Goal: Task Accomplishment & Management: Use online tool/utility

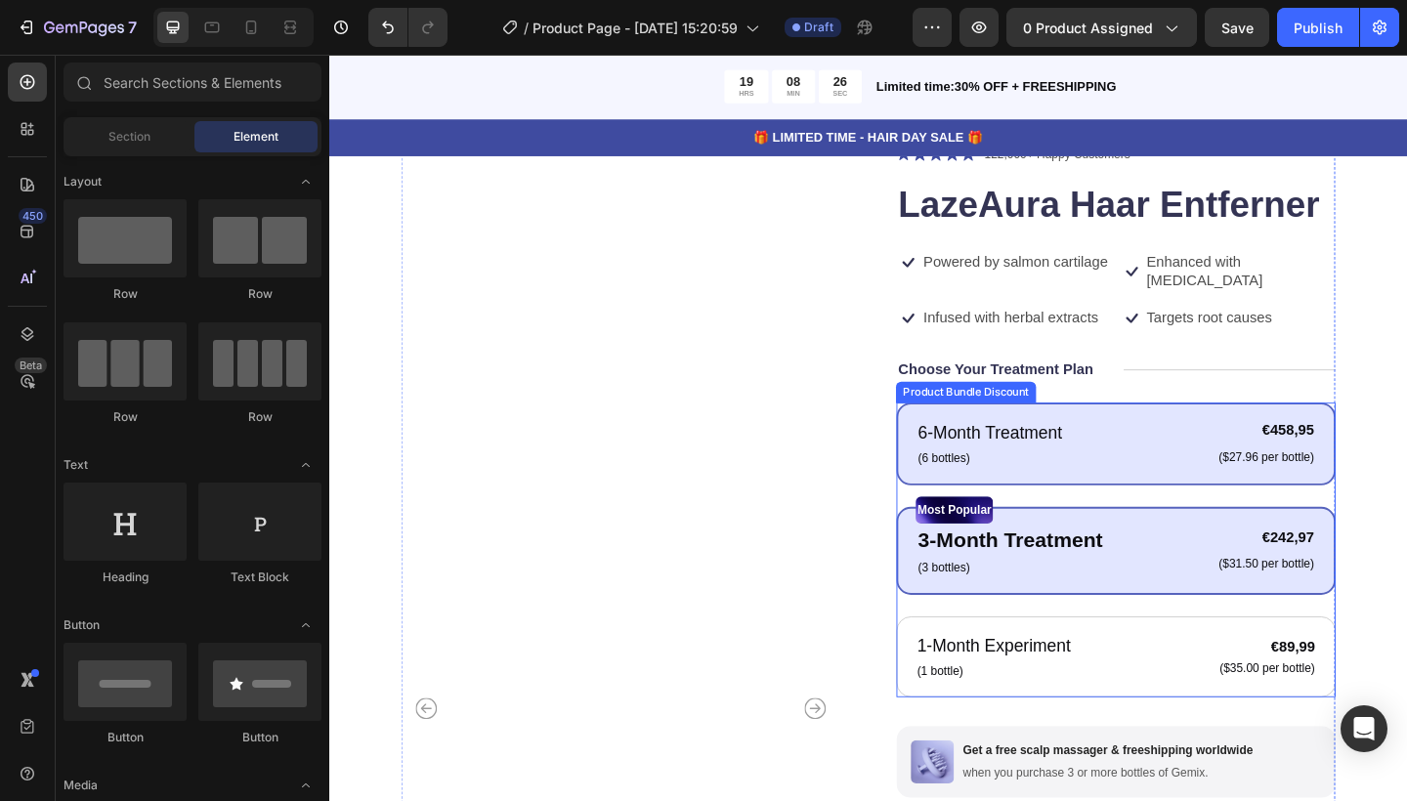
scroll to position [144, 0]
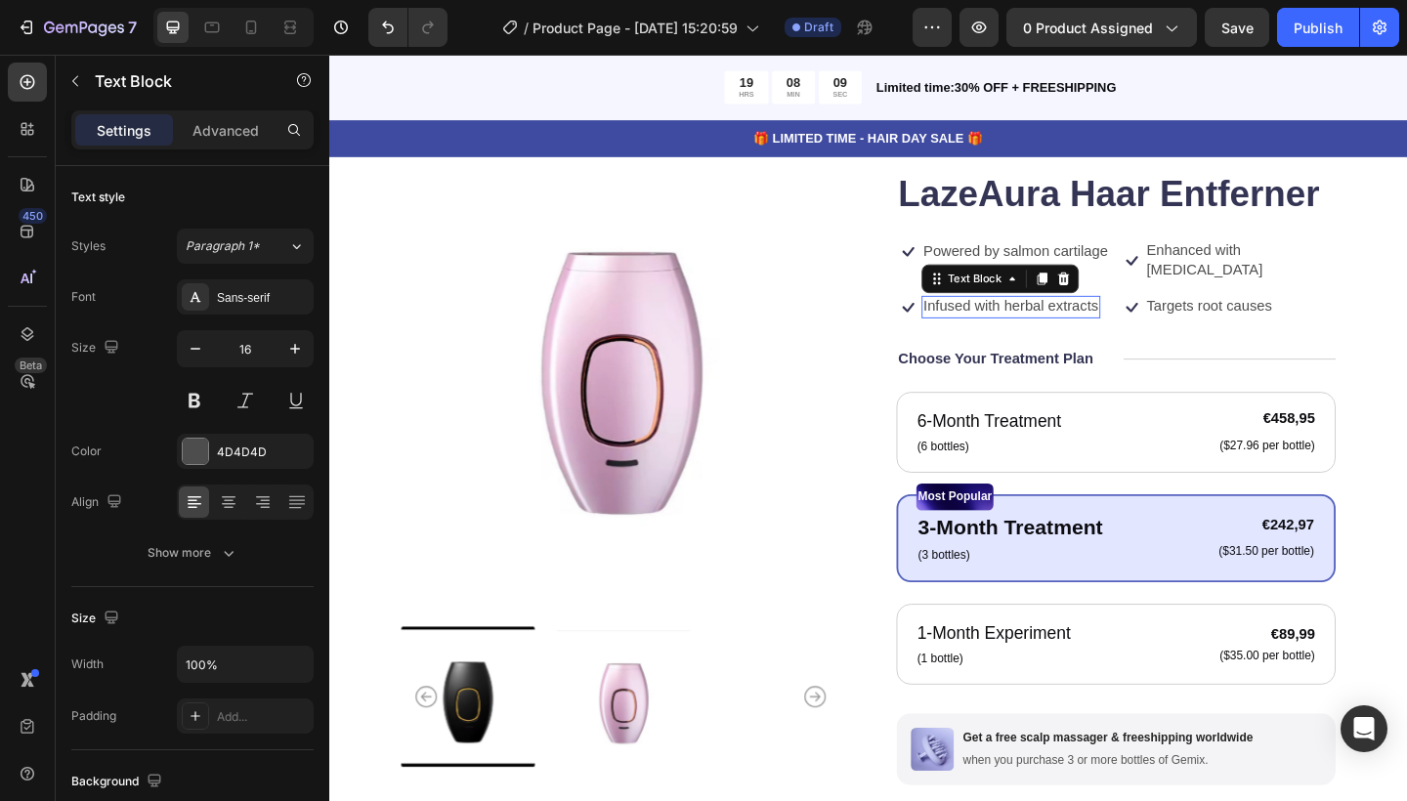
click at [1116, 320] on p "Infused with herbal extracts" at bounding box center [1070, 330] width 191 height 21
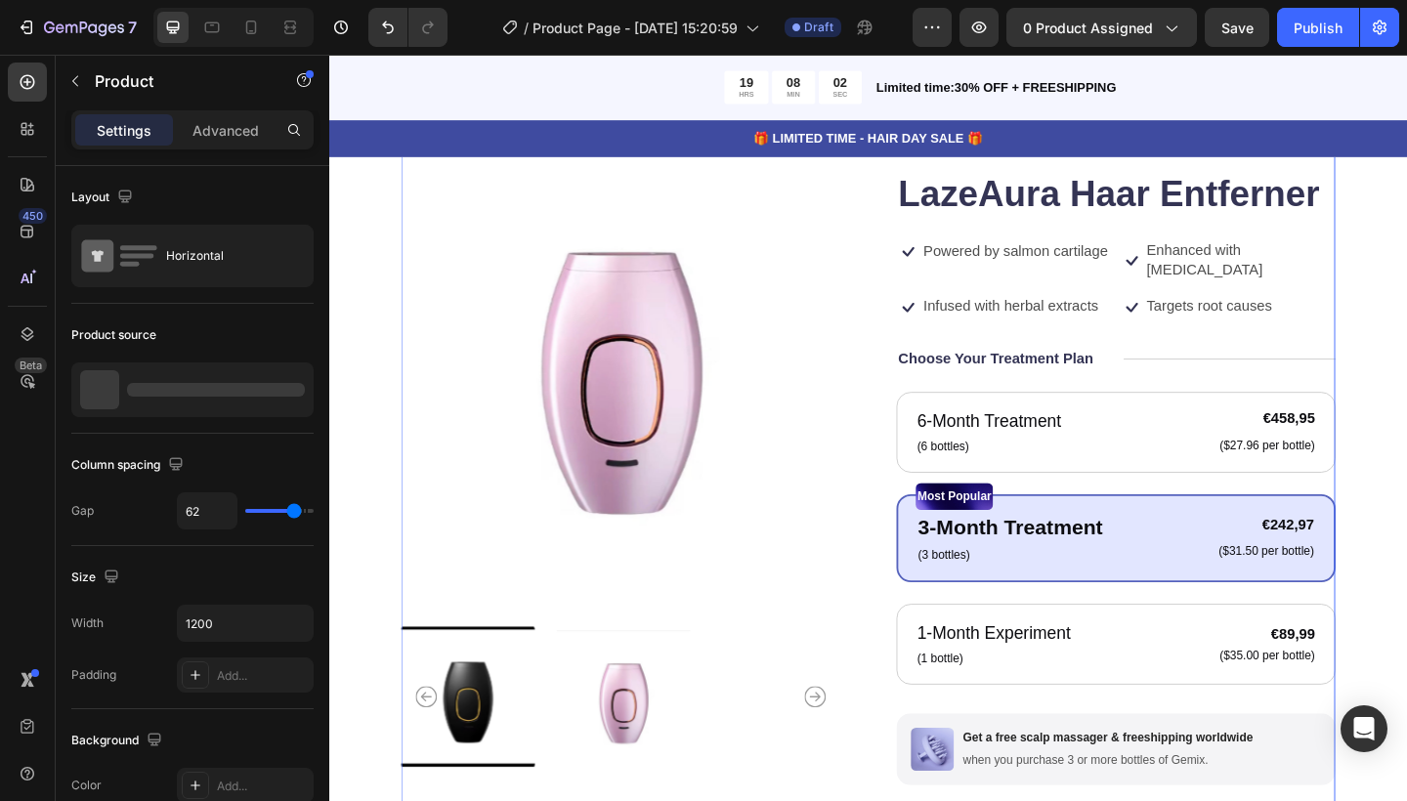
click at [1192, 342] on div "Icon Icon Icon Icon Icon Icon List 122,000+ Happy Customers Text Block Row Laze…" at bounding box center [1185, 621] width 478 height 960
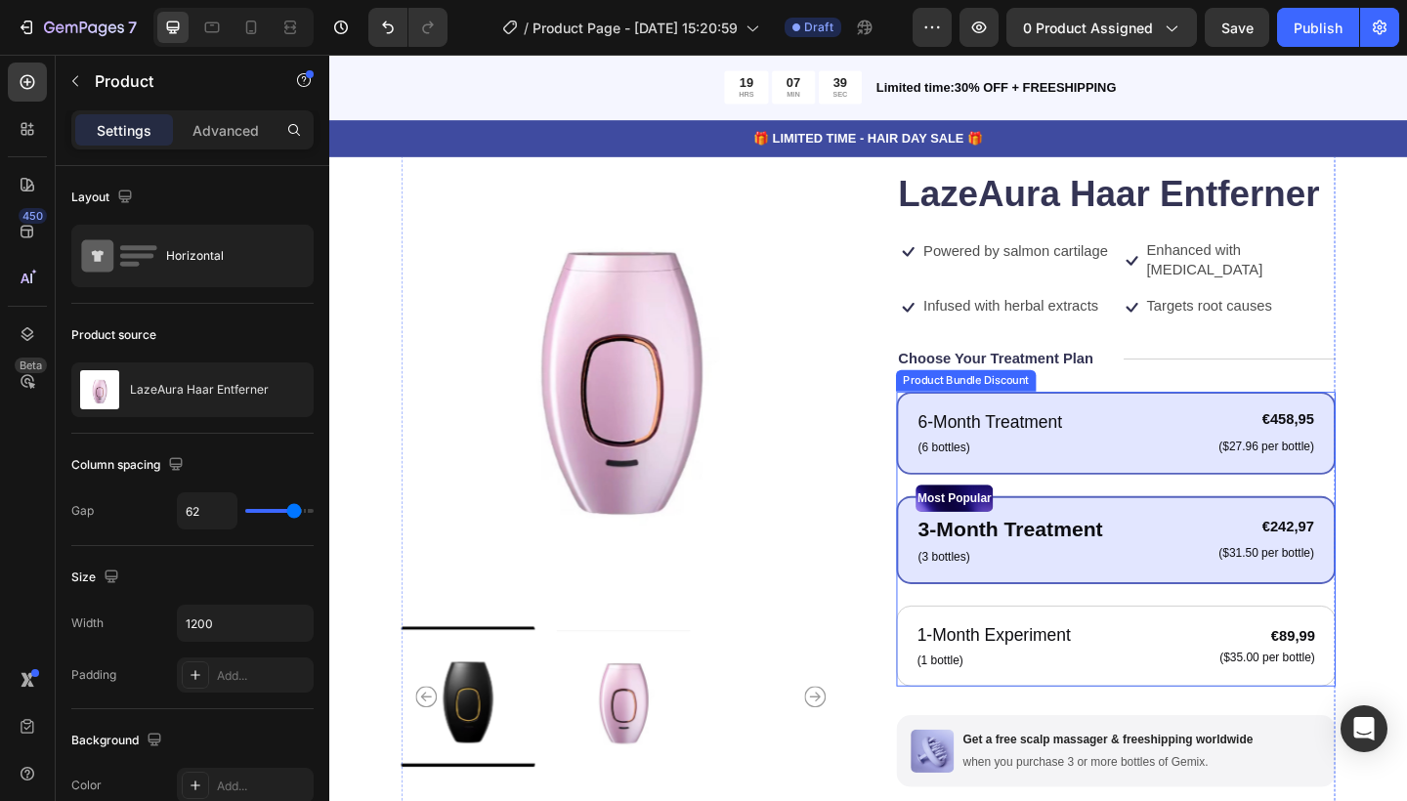
click at [1079, 422] on div "6-Month Treatment Text Block (6 bottles) Text Block €458,95 Product Price Produ…" at bounding box center [1185, 467] width 478 height 90
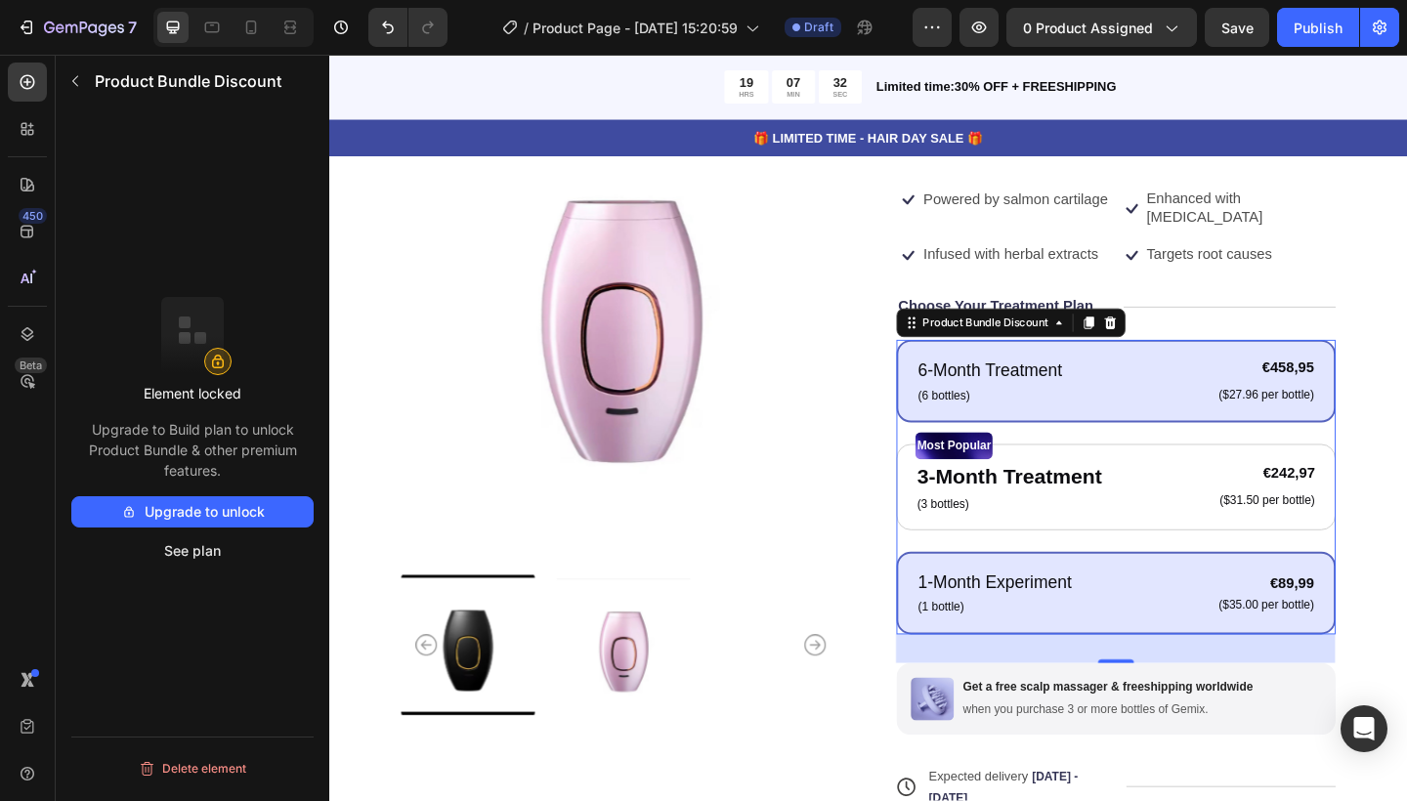
scroll to position [192, 0]
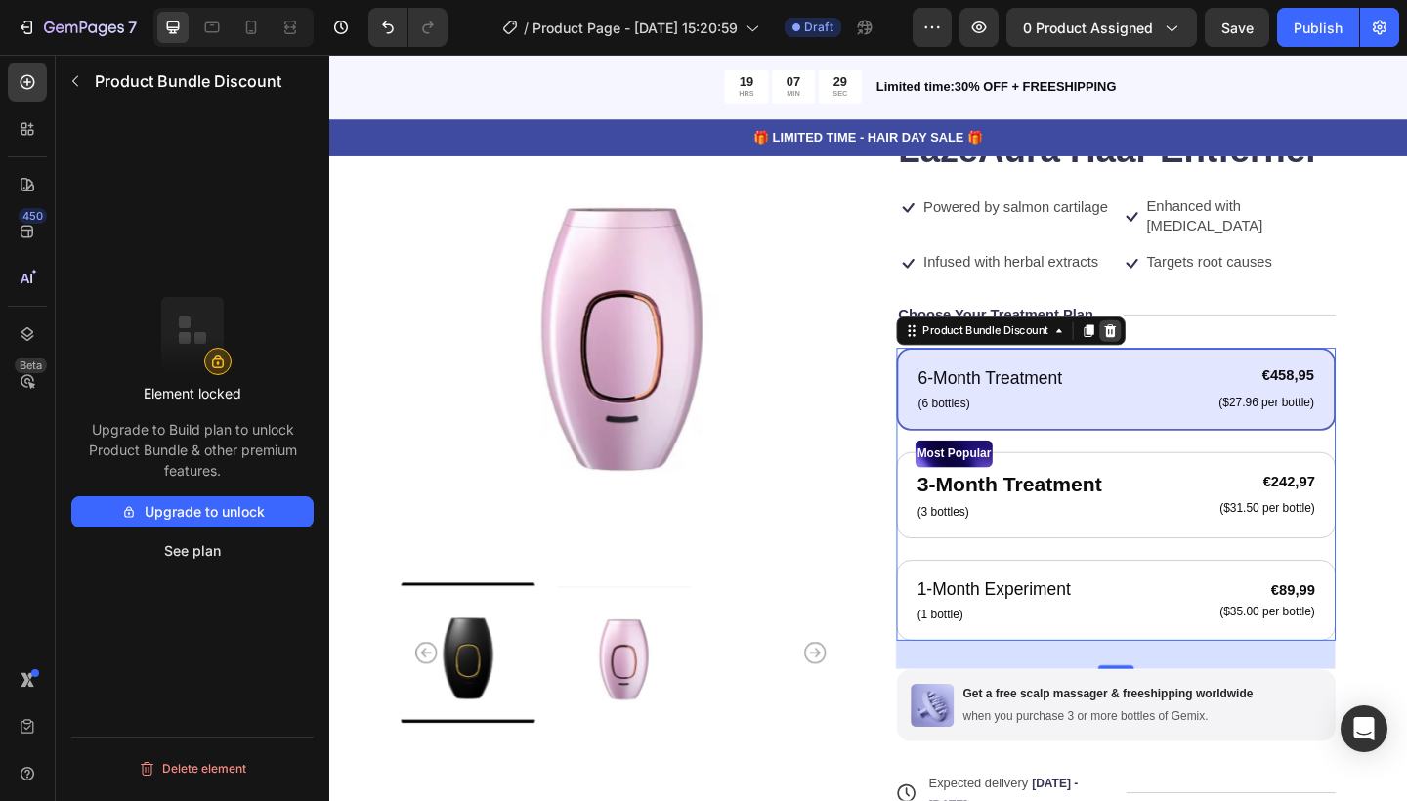
click at [1185, 348] on icon at bounding box center [1179, 355] width 13 height 14
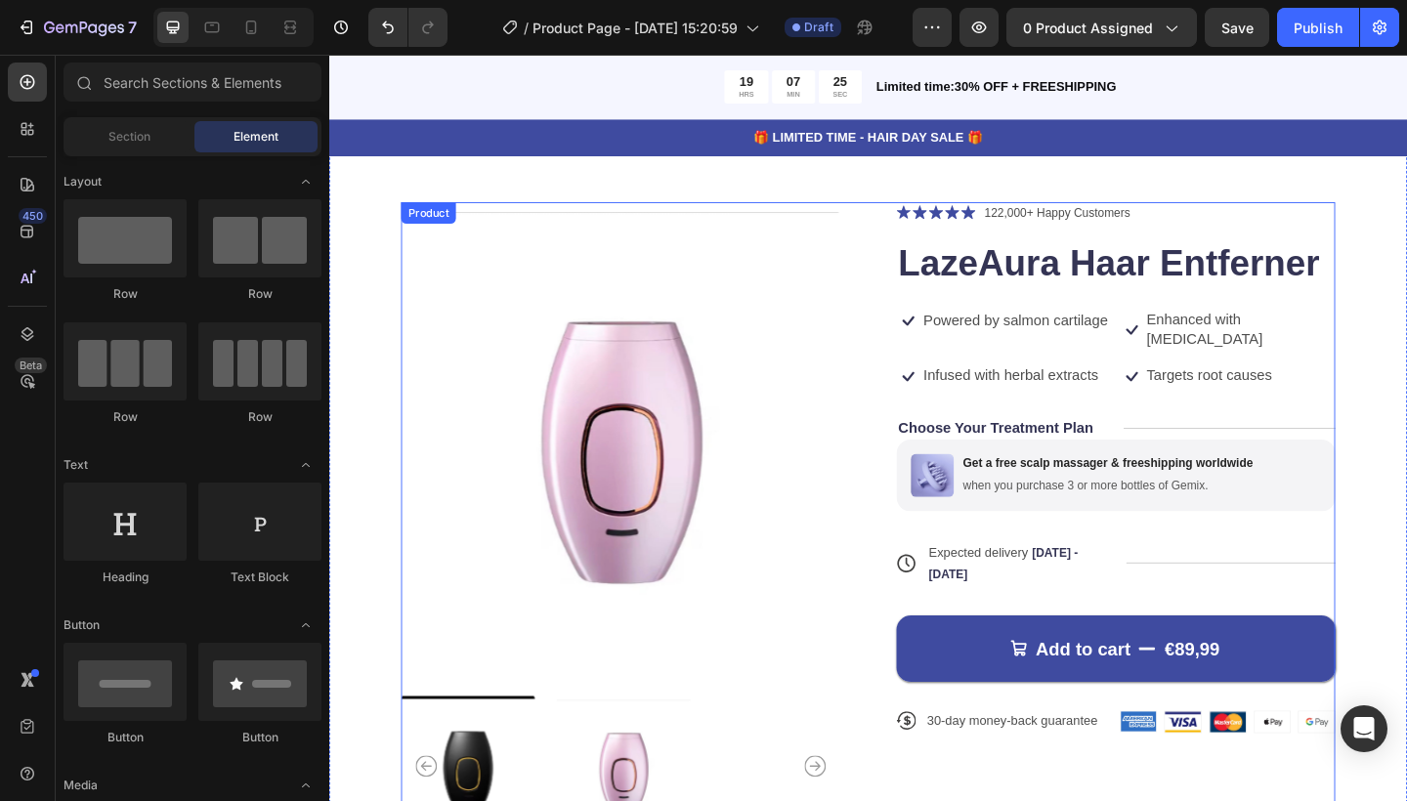
scroll to position [63, 0]
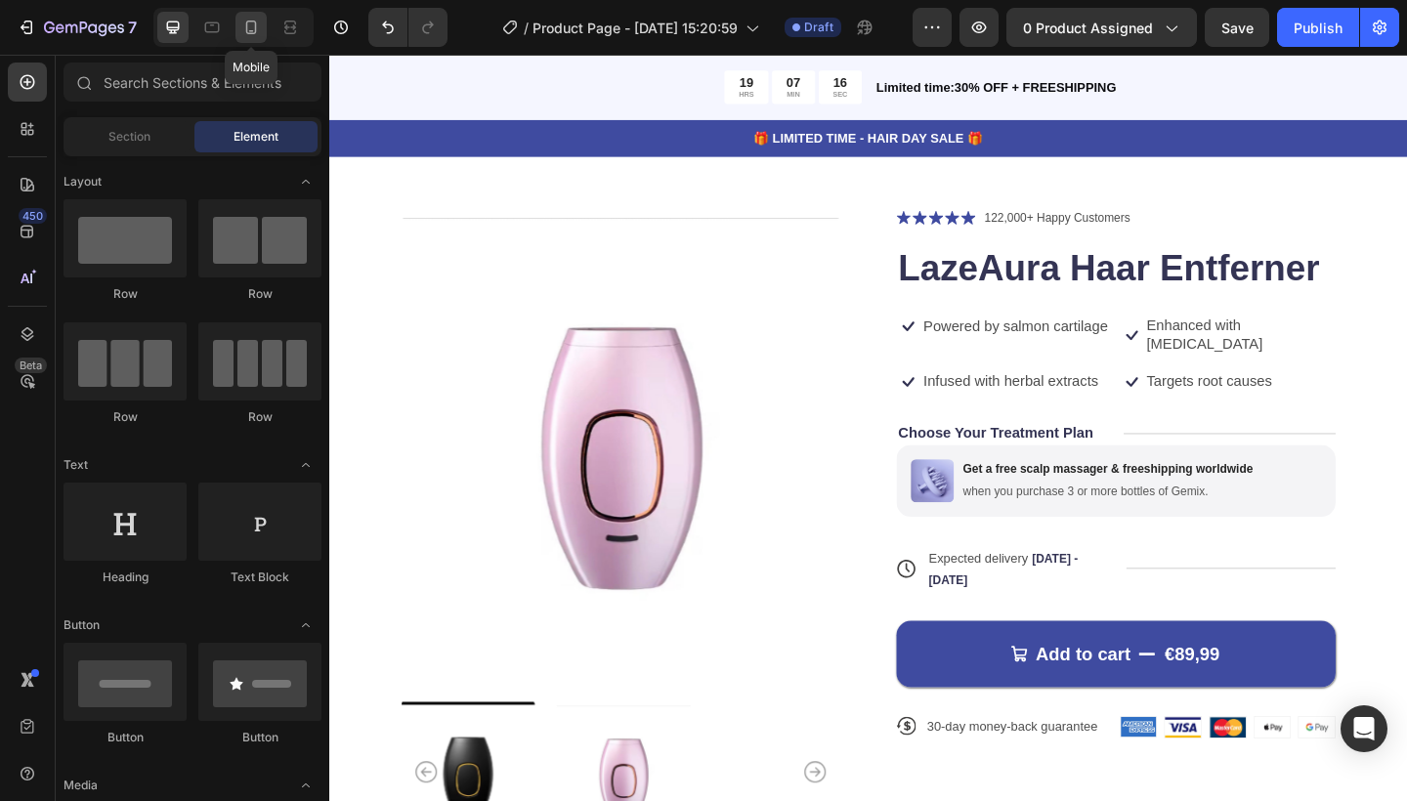
click at [255, 30] on icon at bounding box center [251, 28] width 11 height 14
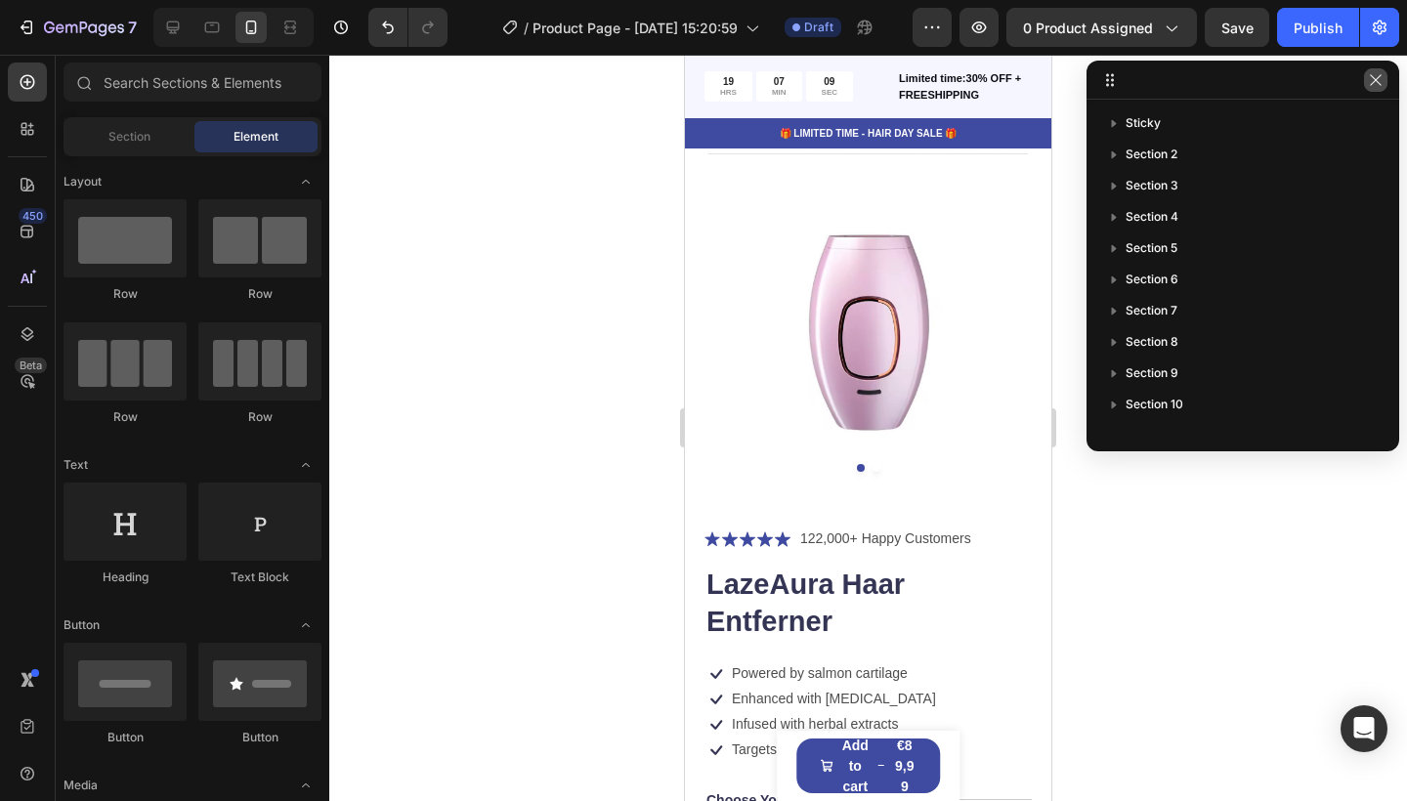
click at [1374, 73] on icon "button" at bounding box center [1376, 80] width 16 height 16
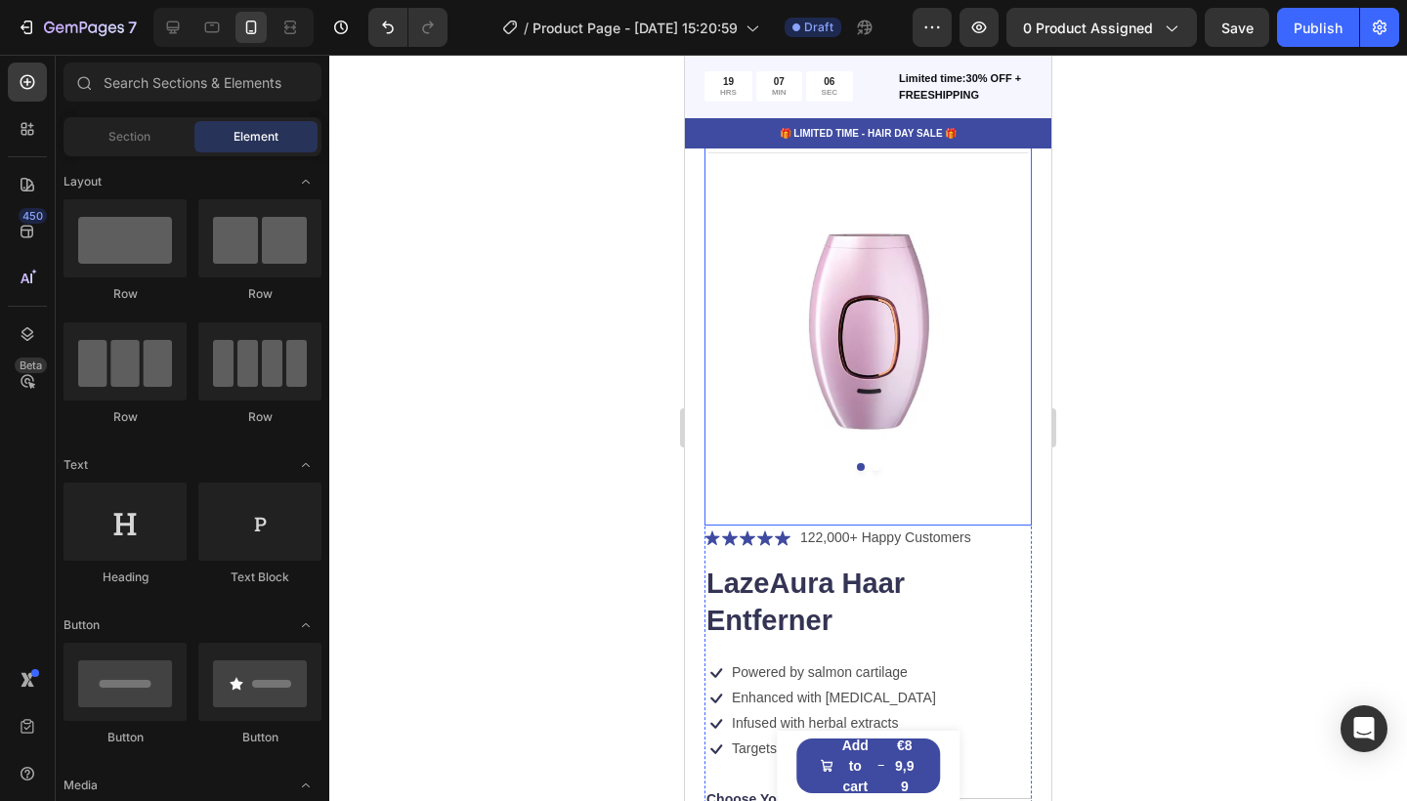
scroll to position [36, 0]
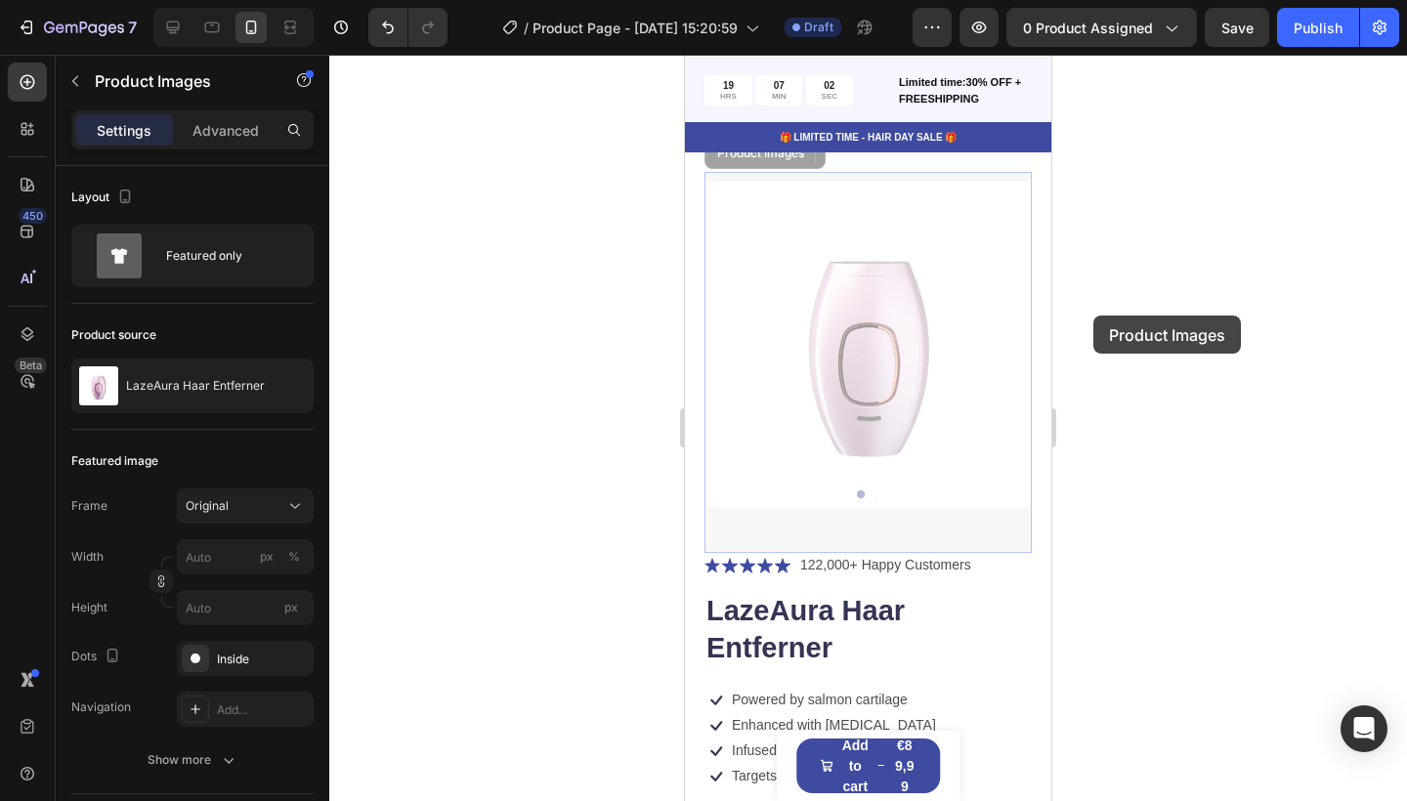
click at [1093, 316] on div at bounding box center [868, 428] width 1078 height 747
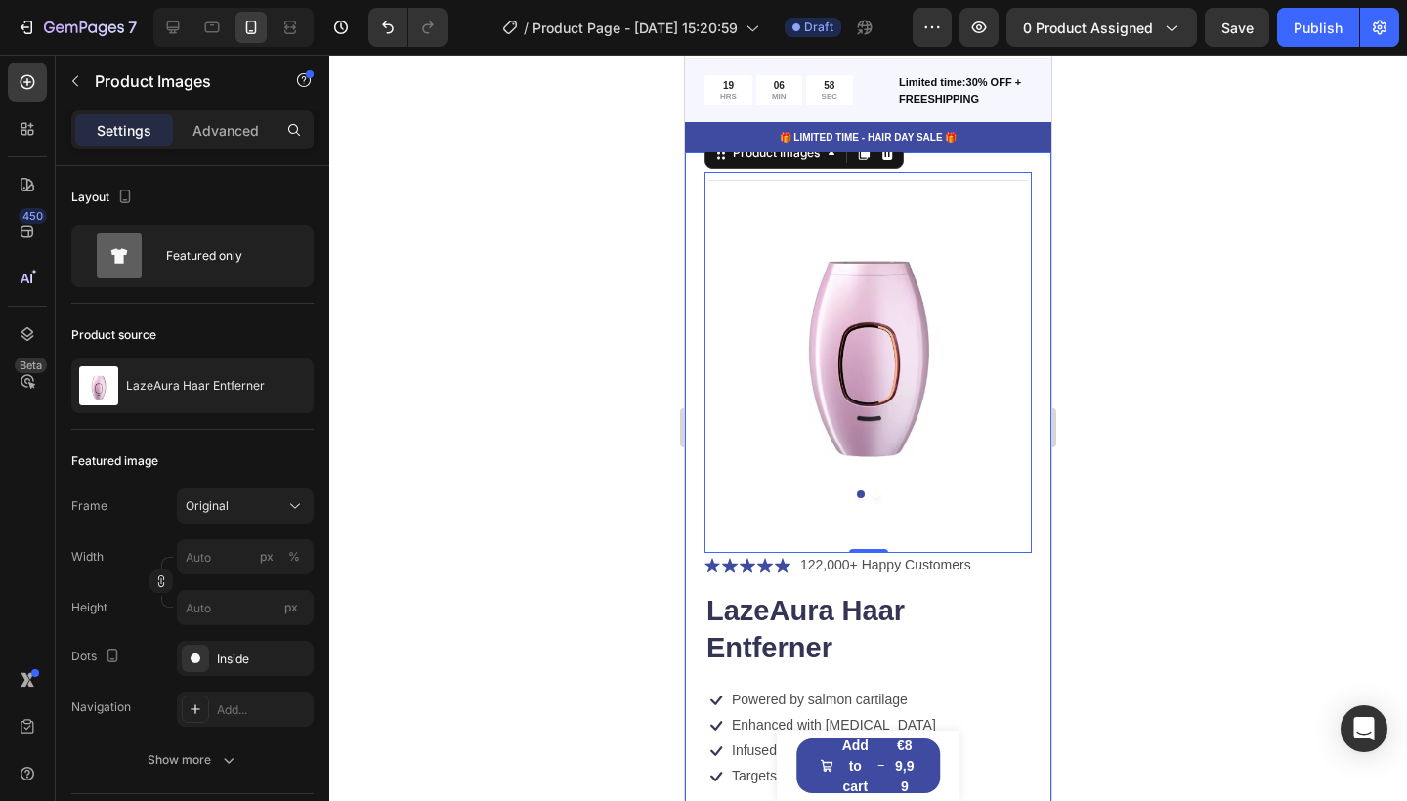
click at [1155, 455] on div at bounding box center [868, 428] width 1078 height 747
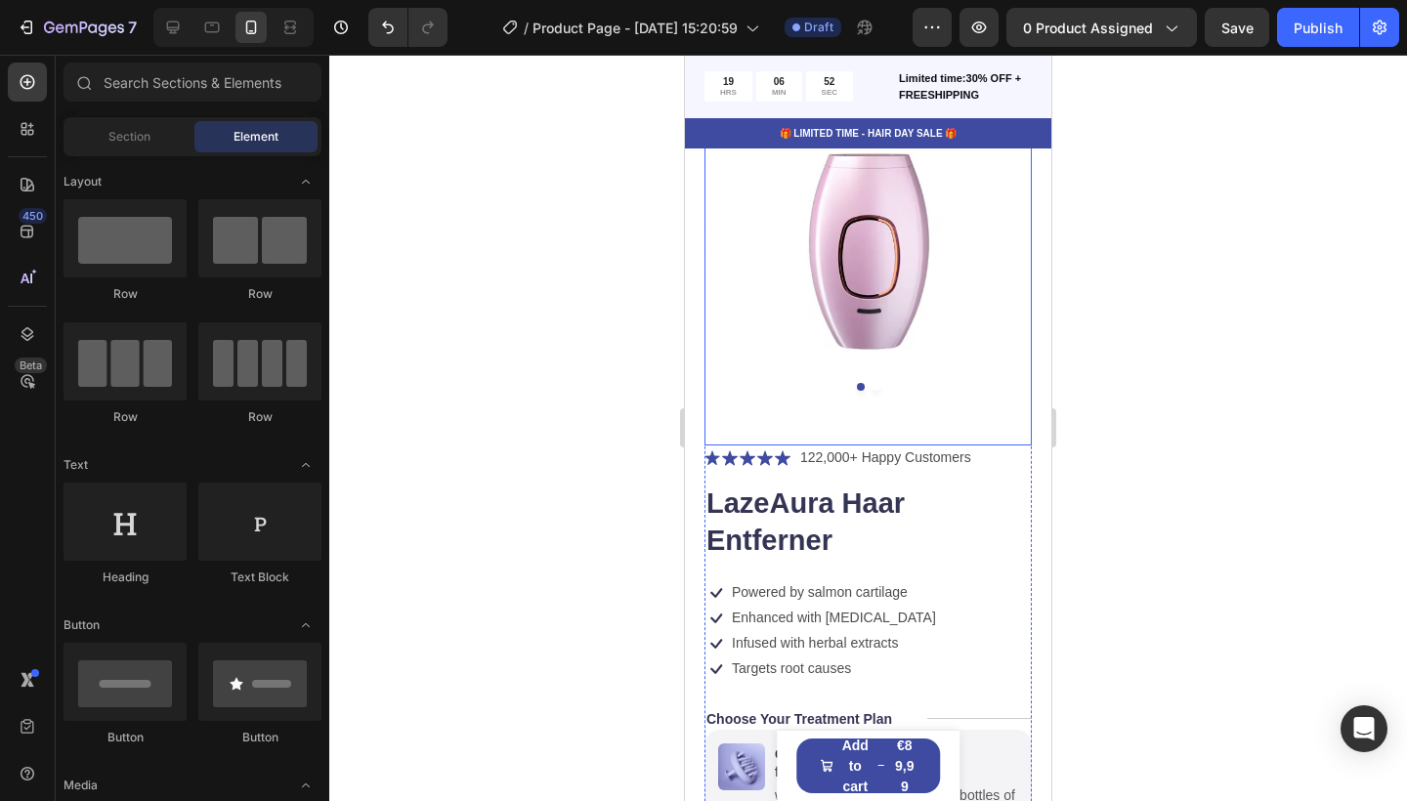
scroll to position [143, 0]
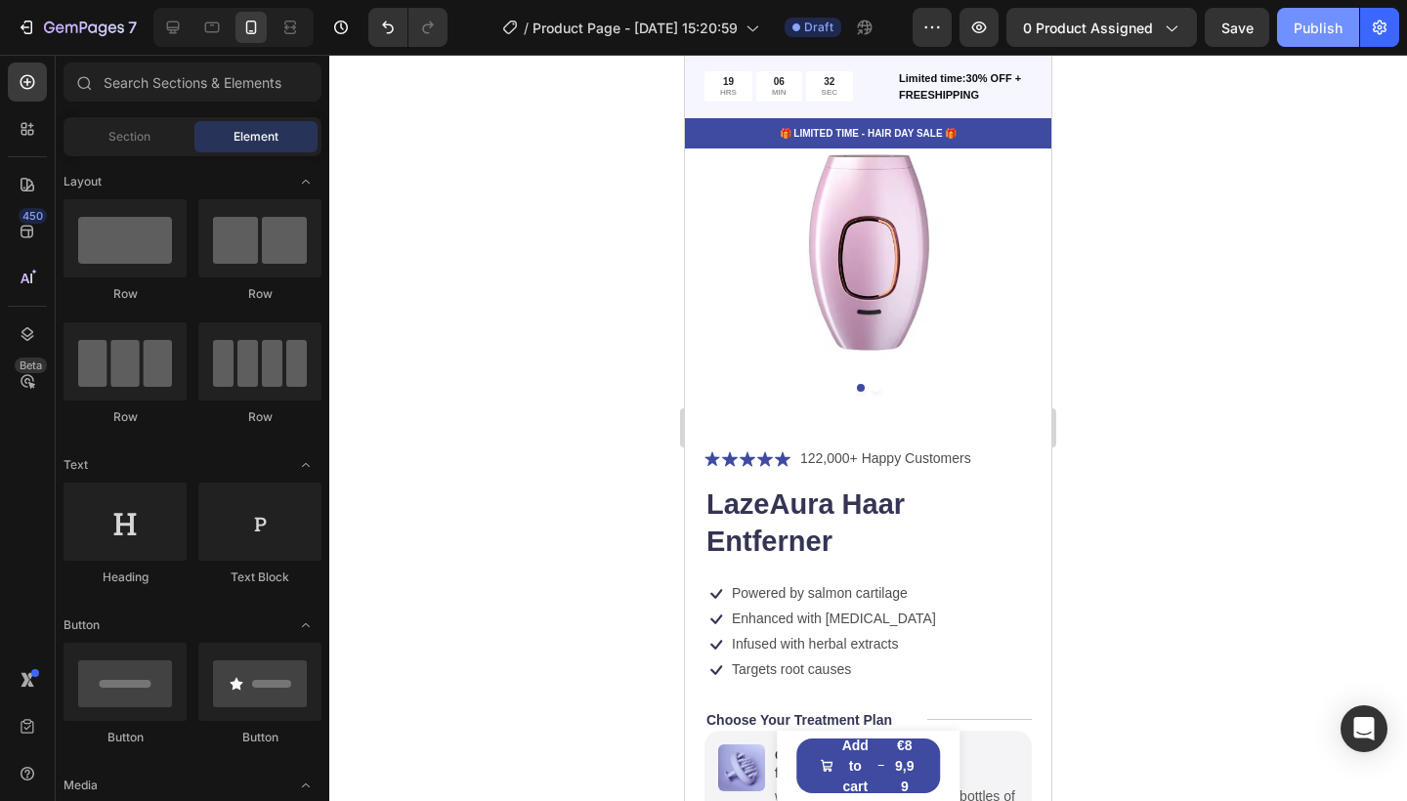
click at [1308, 31] on div "Publish" at bounding box center [1318, 28] width 49 height 21
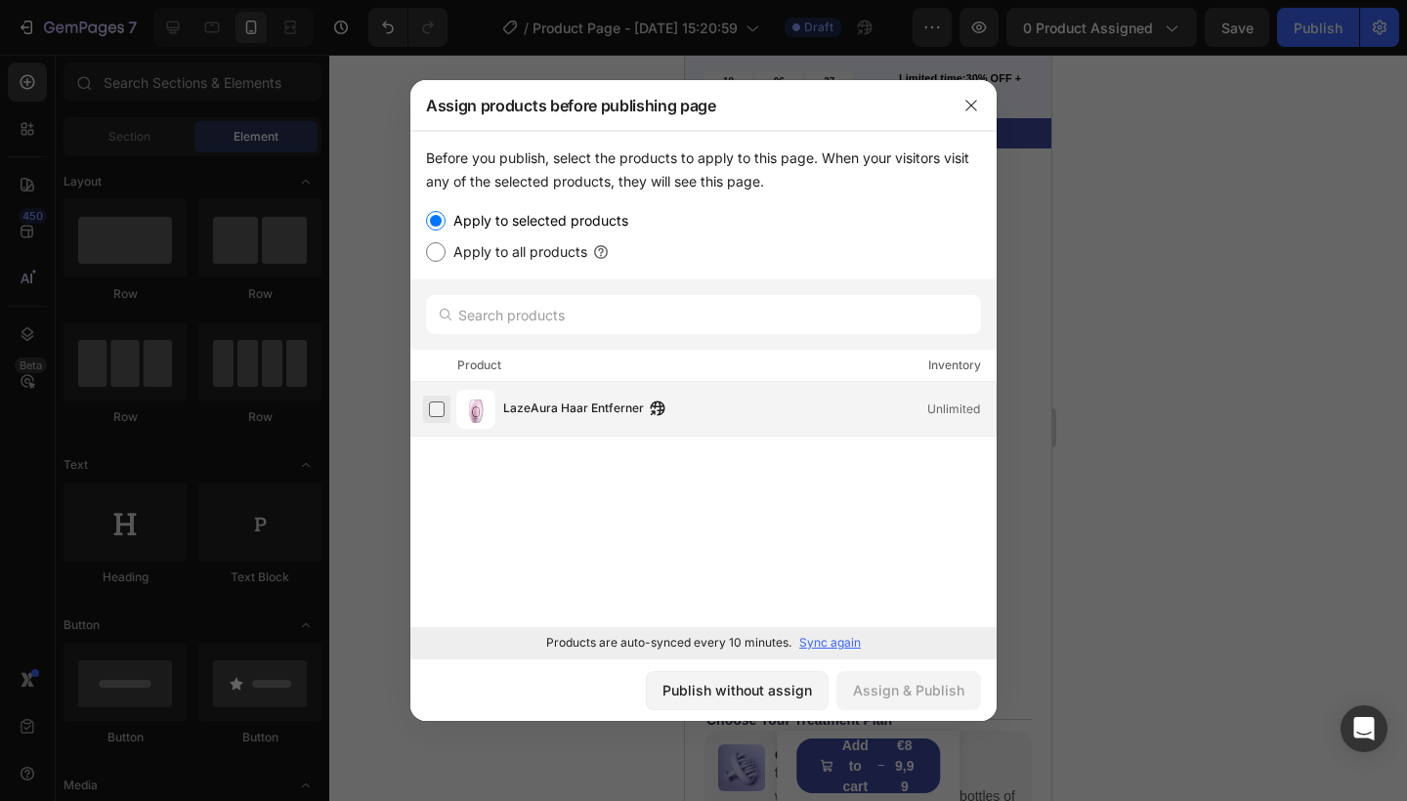
click at [439, 415] on label at bounding box center [437, 410] width 16 height 16
click at [900, 683] on div "Assign & Publish" at bounding box center [908, 690] width 111 height 21
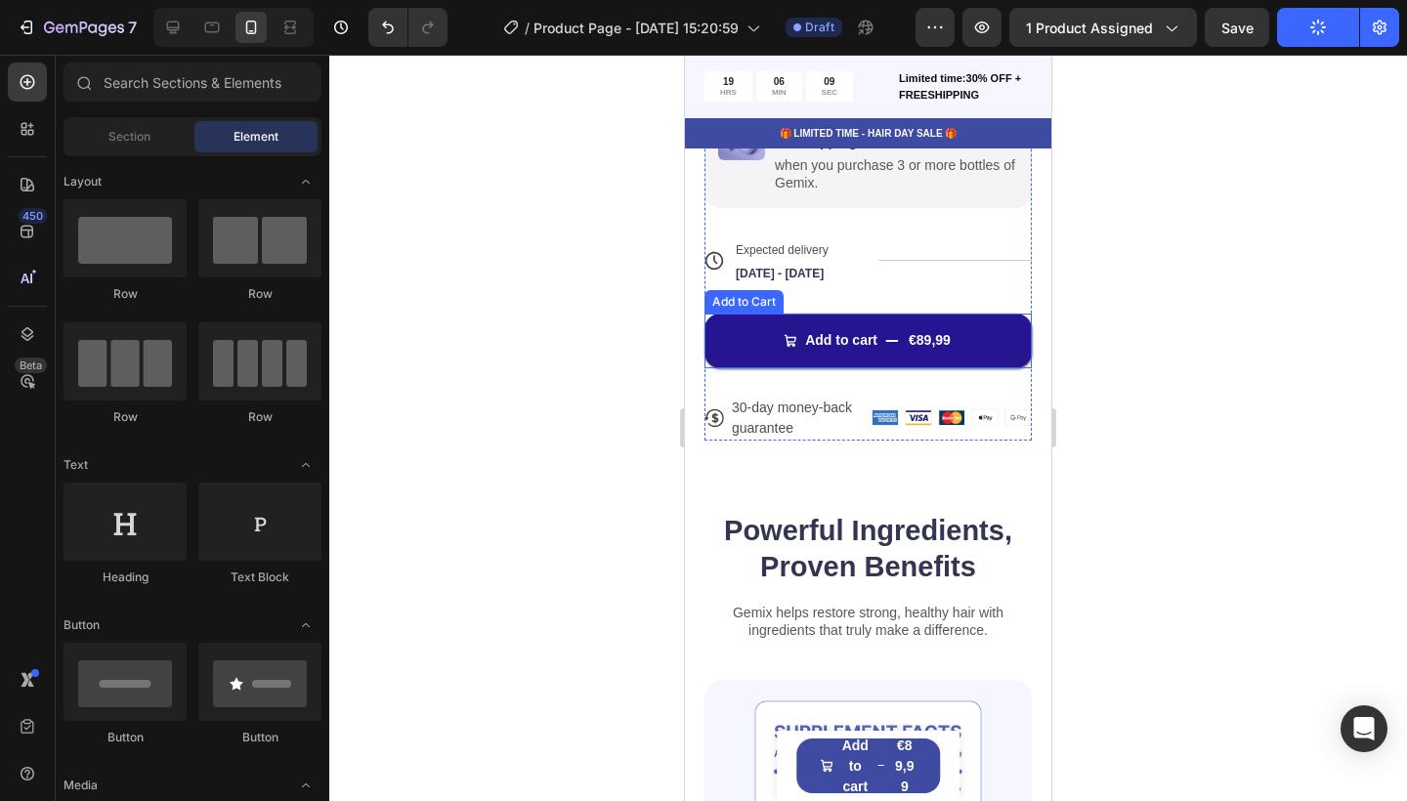
scroll to position [775, 0]
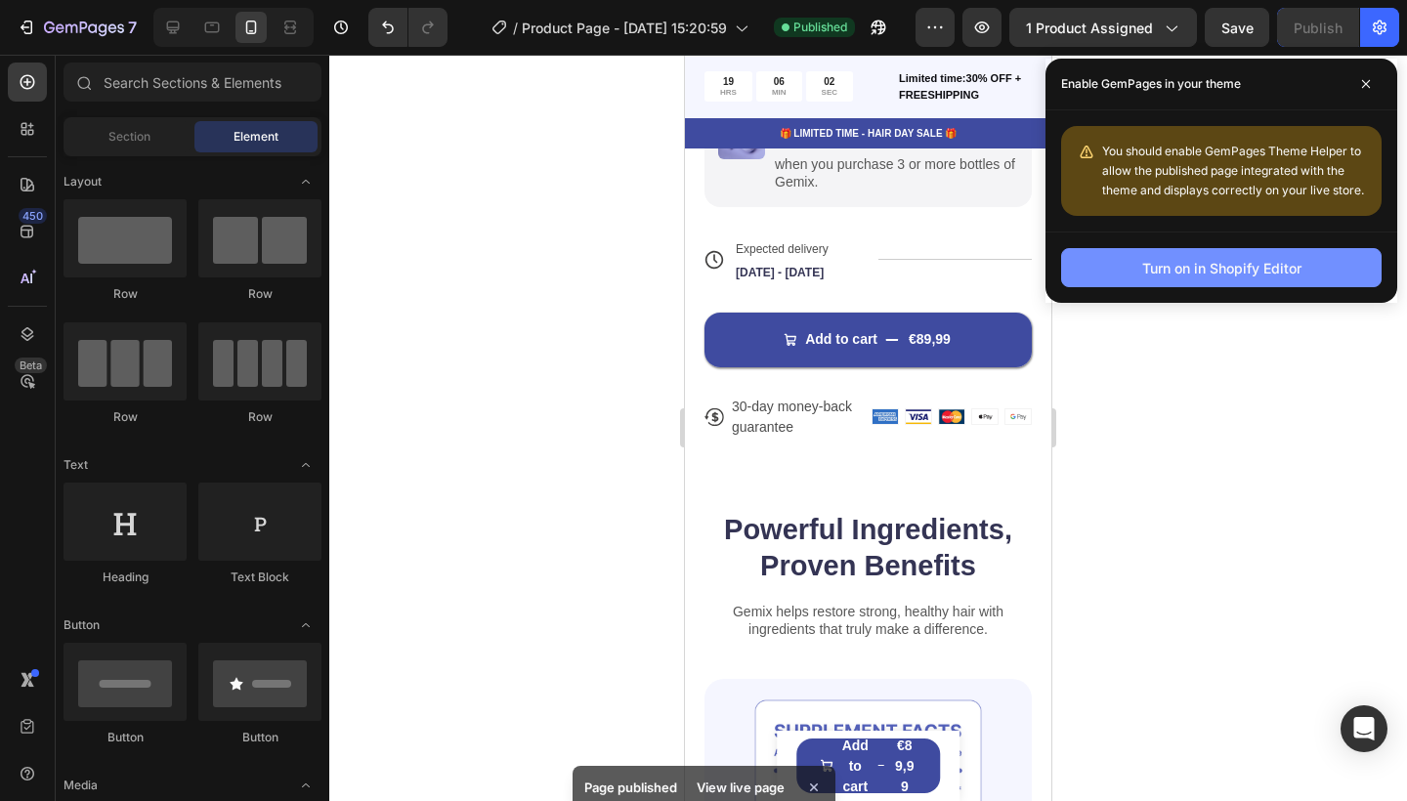
click at [1231, 275] on div "Turn on in Shopify Editor" at bounding box center [1221, 268] width 159 height 21
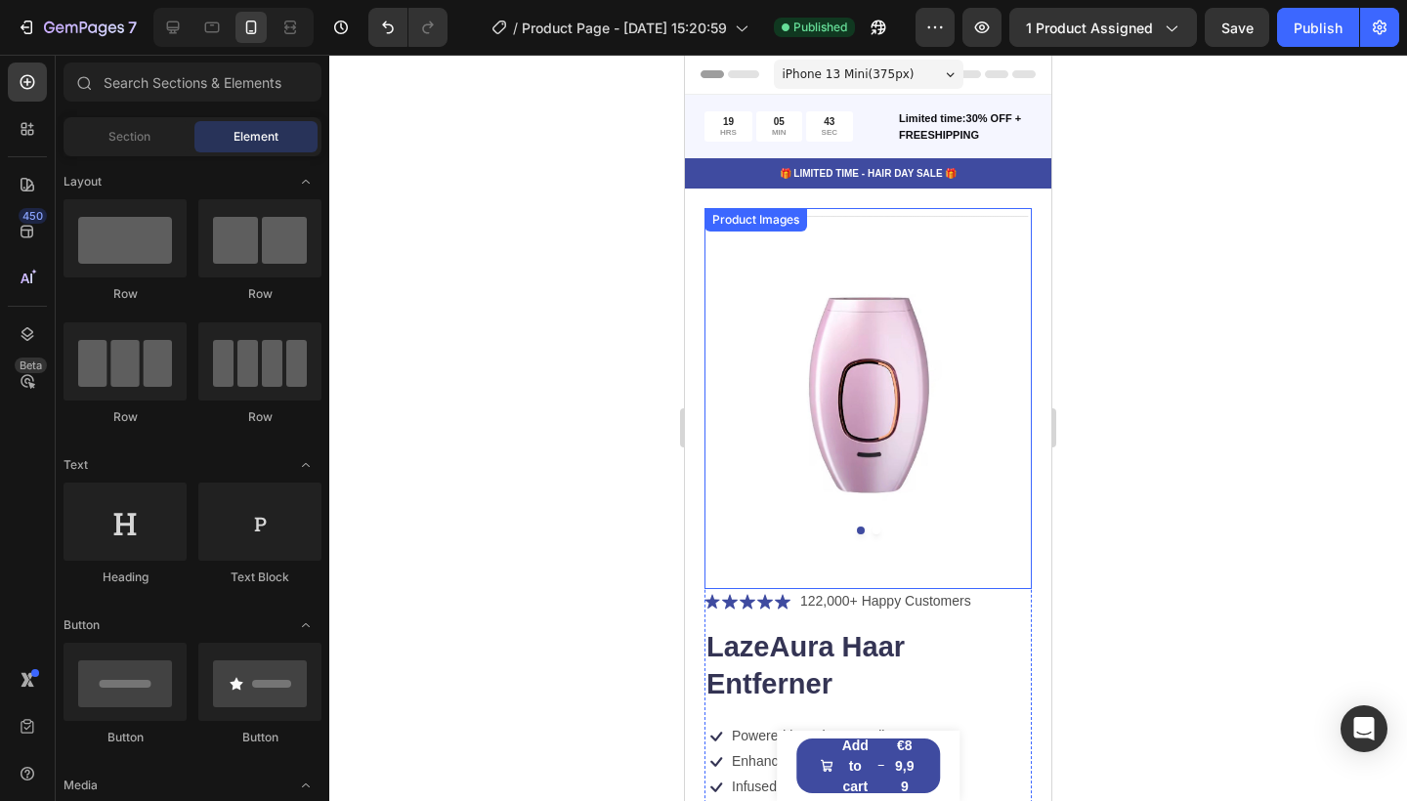
scroll to position [0, 0]
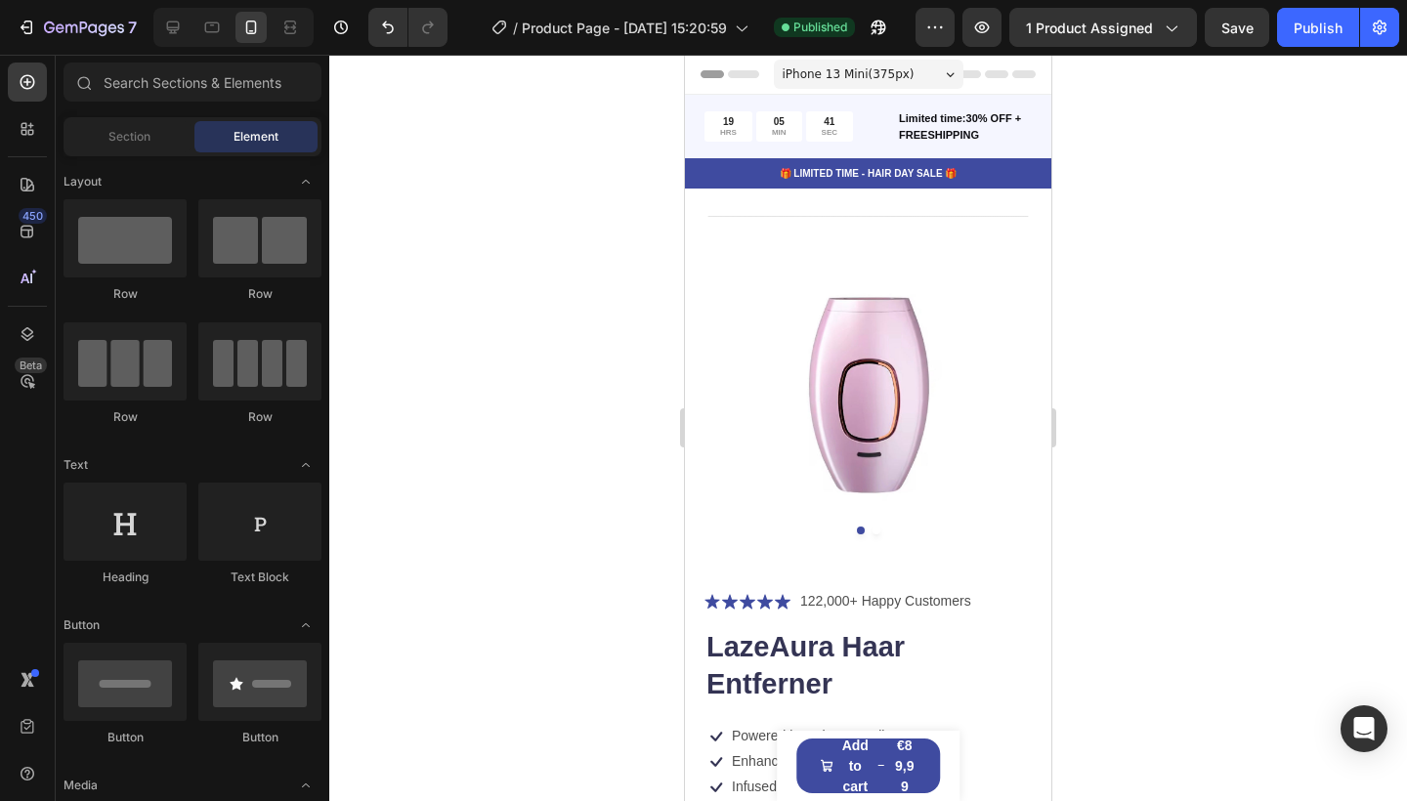
click at [937, 75] on div "iPhone 13 Mini ( 375 px)" at bounding box center [869, 74] width 190 height 29
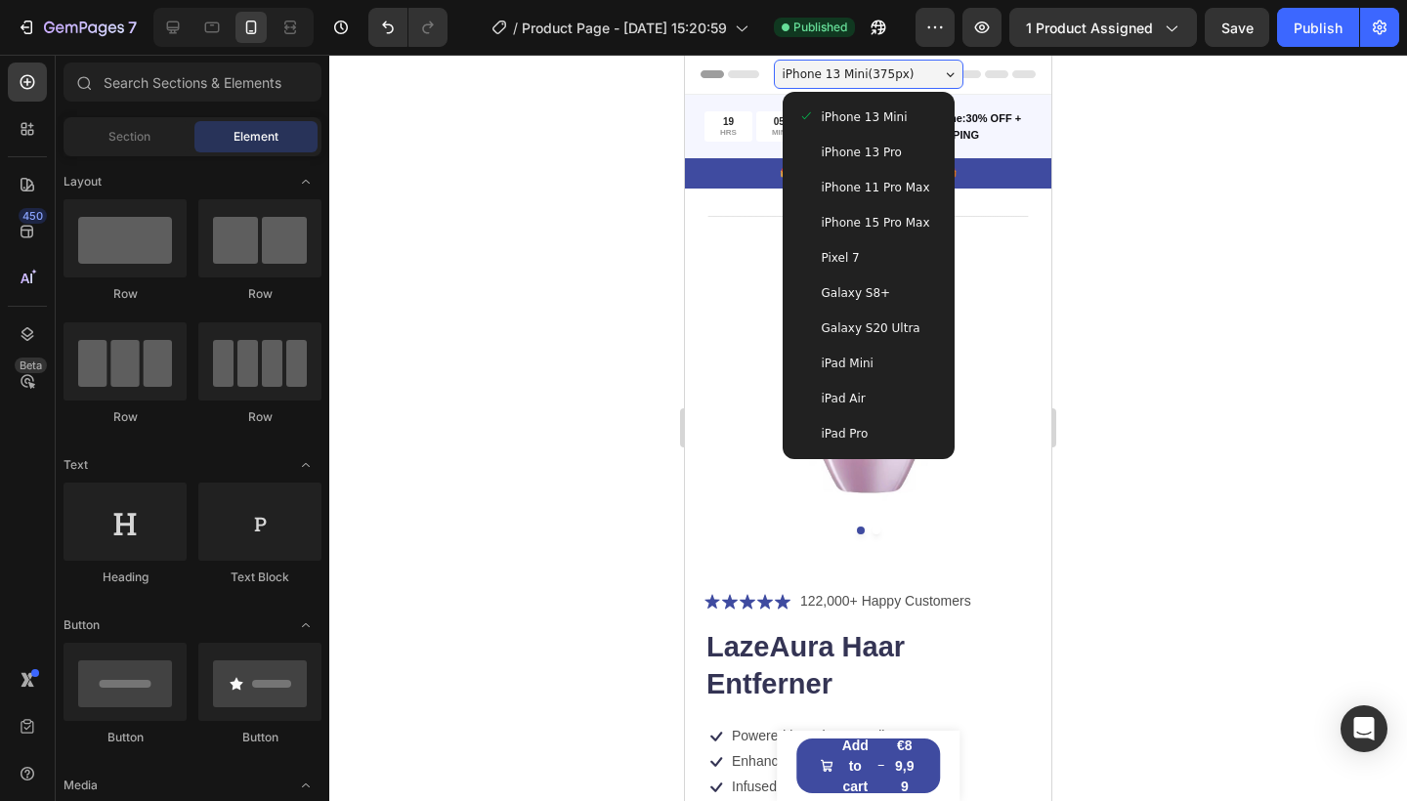
click at [878, 213] on span "iPhone 15 Pro Max" at bounding box center [876, 223] width 108 height 20
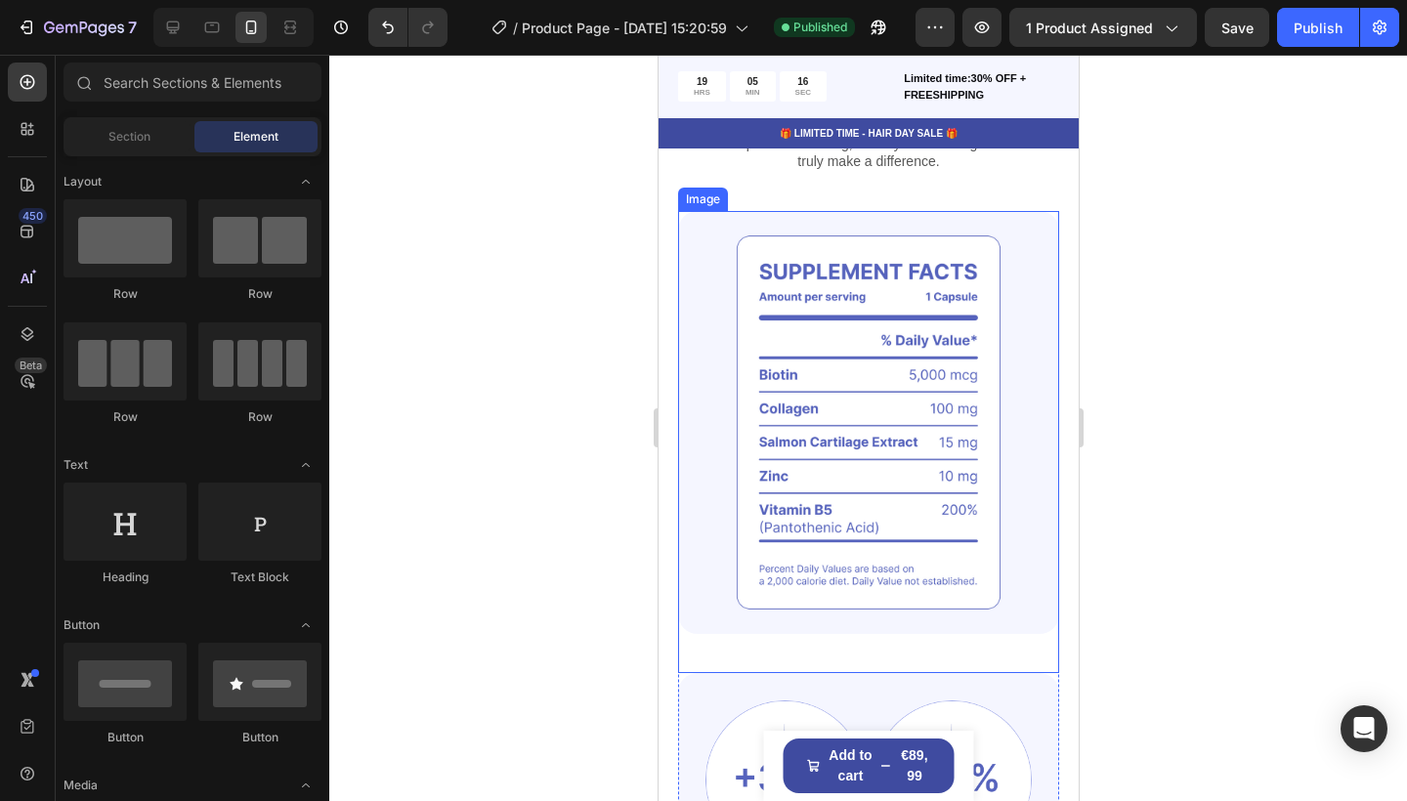
scroll to position [1179, 0]
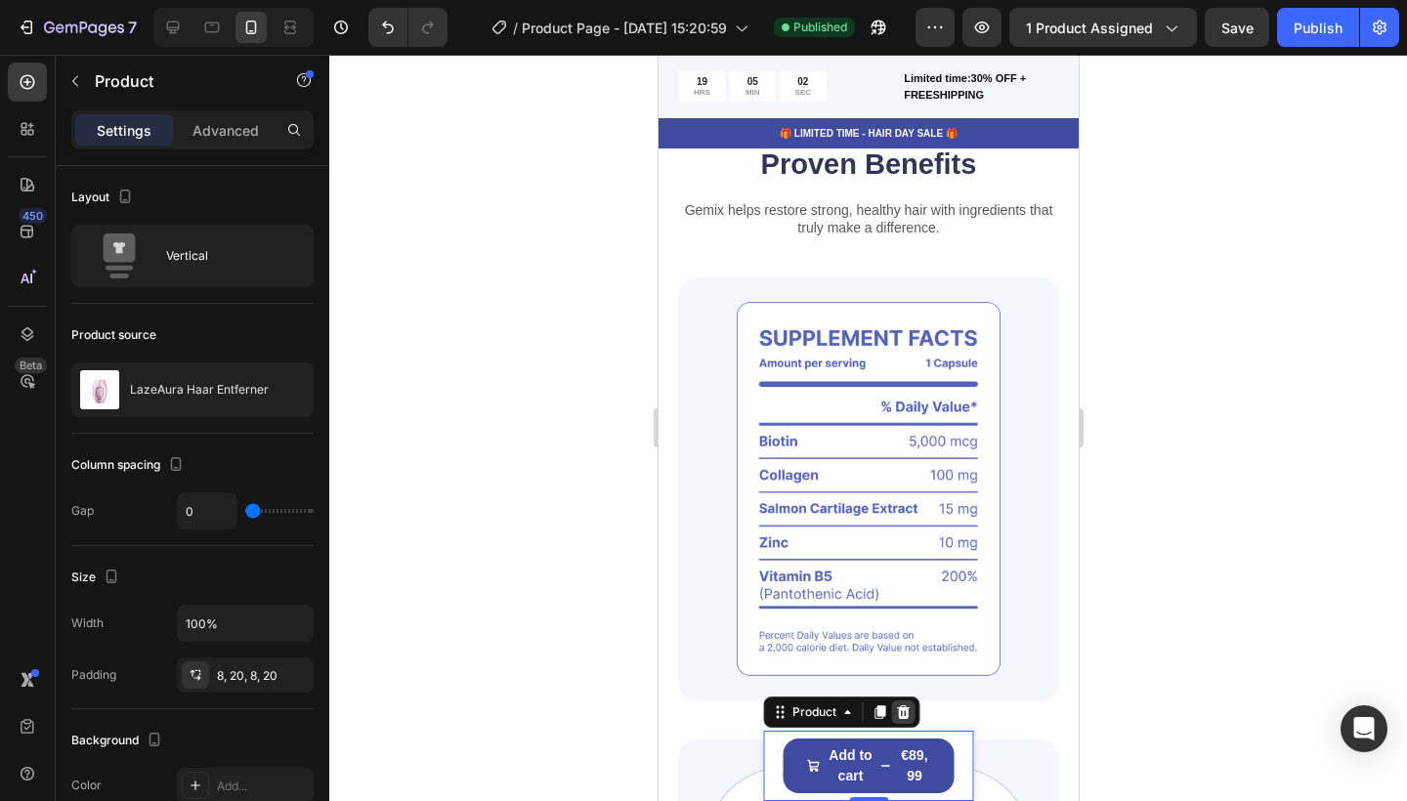
click at [907, 710] on icon at bounding box center [902, 713] width 13 height 14
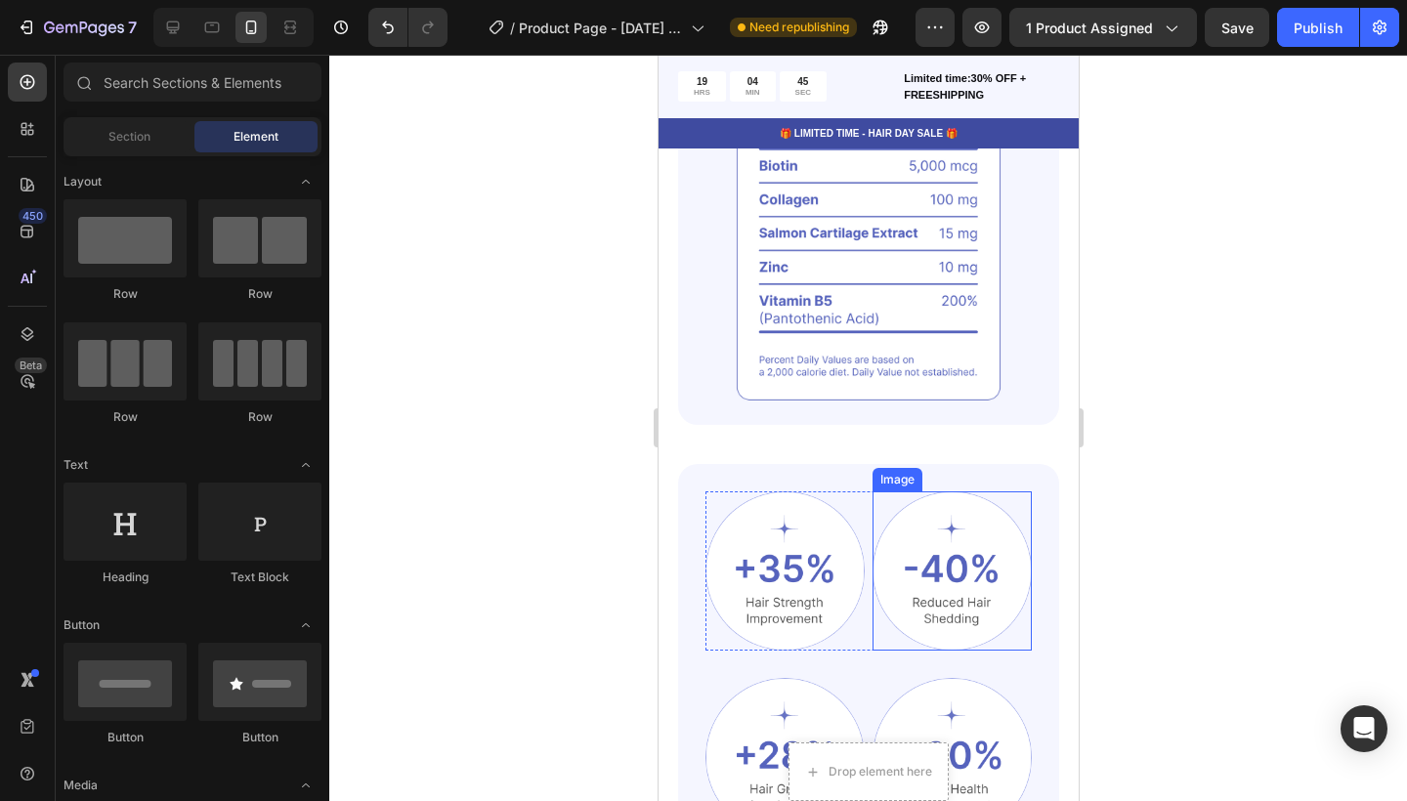
scroll to position [1478, 0]
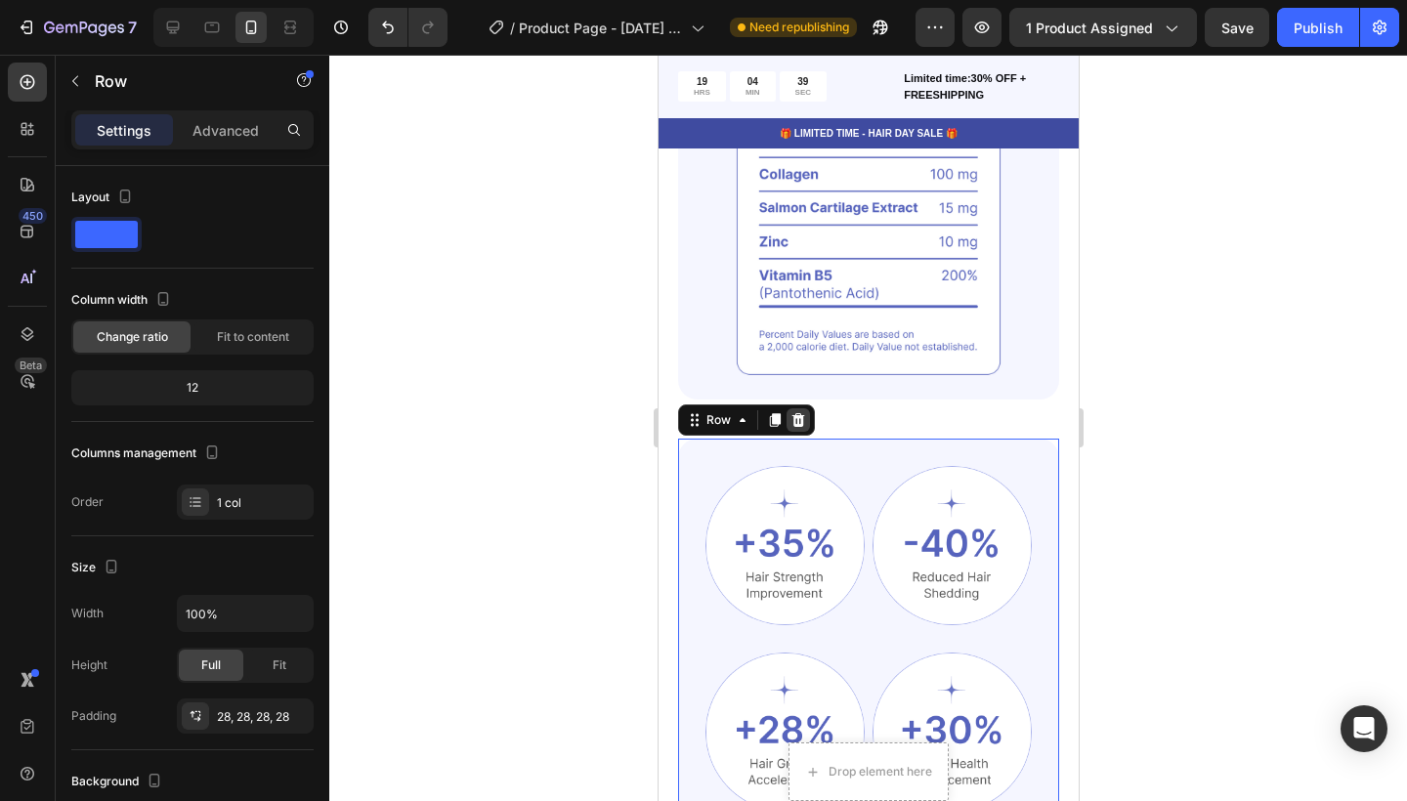
click at [798, 414] on icon at bounding box center [798, 420] width 13 height 14
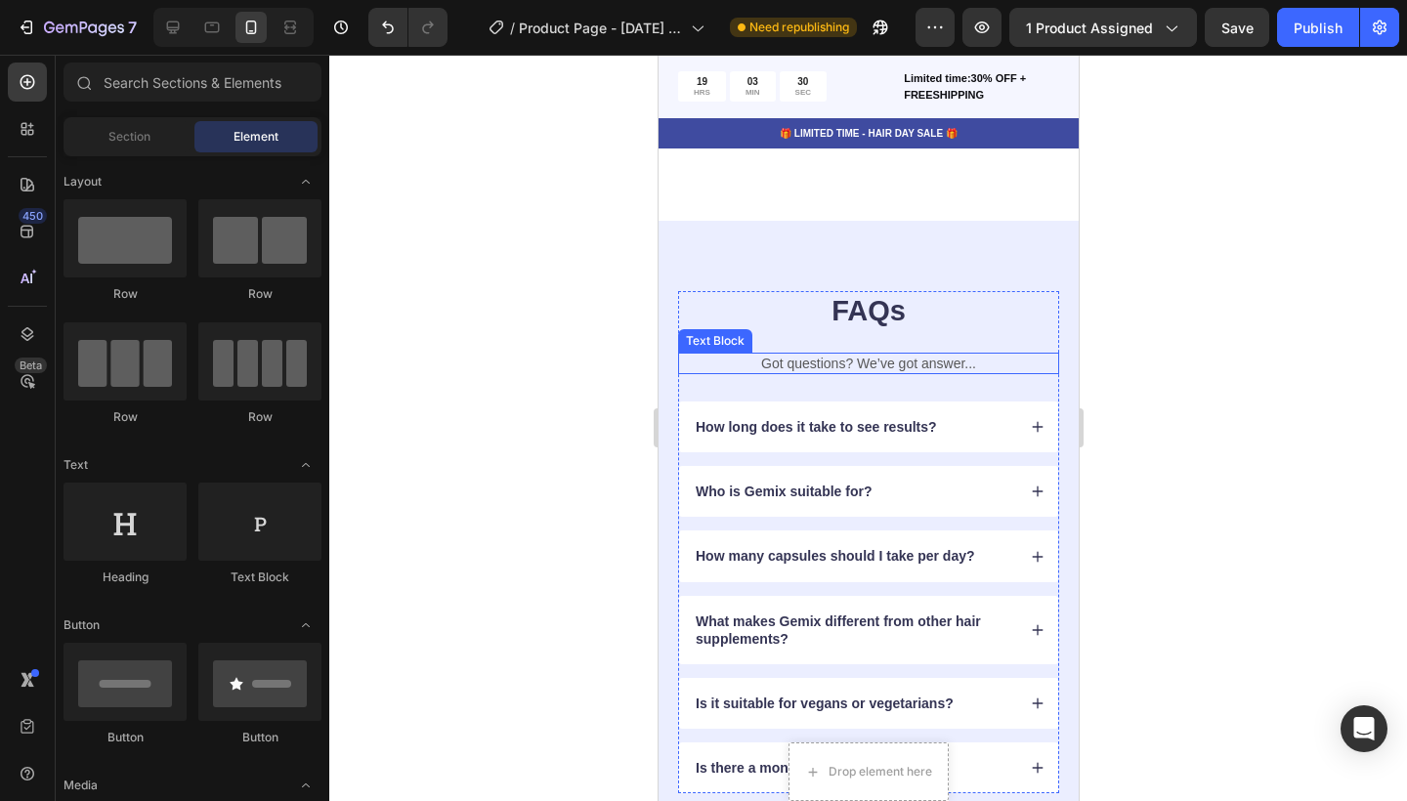
scroll to position [5231, 0]
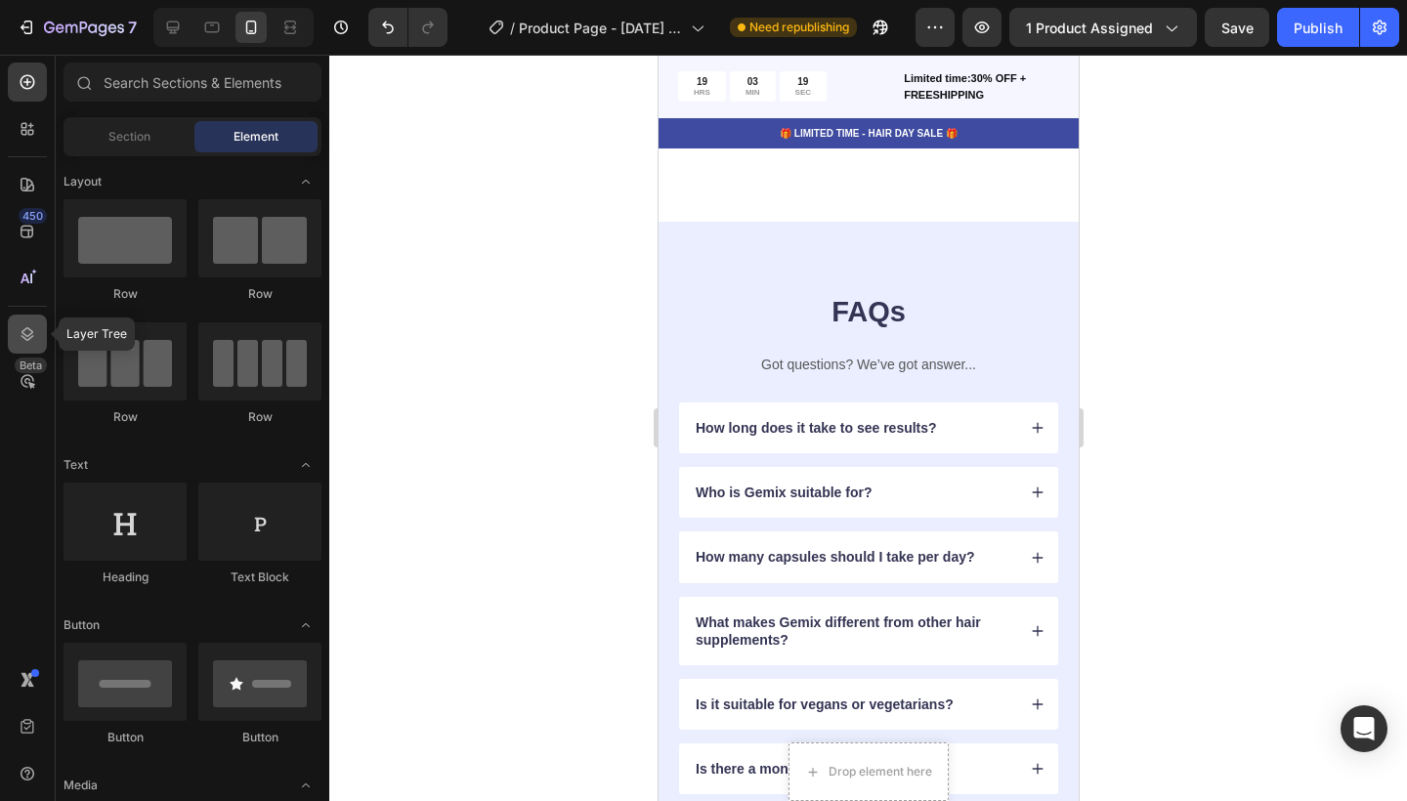
click at [28, 324] on icon at bounding box center [28, 334] width 20 height 20
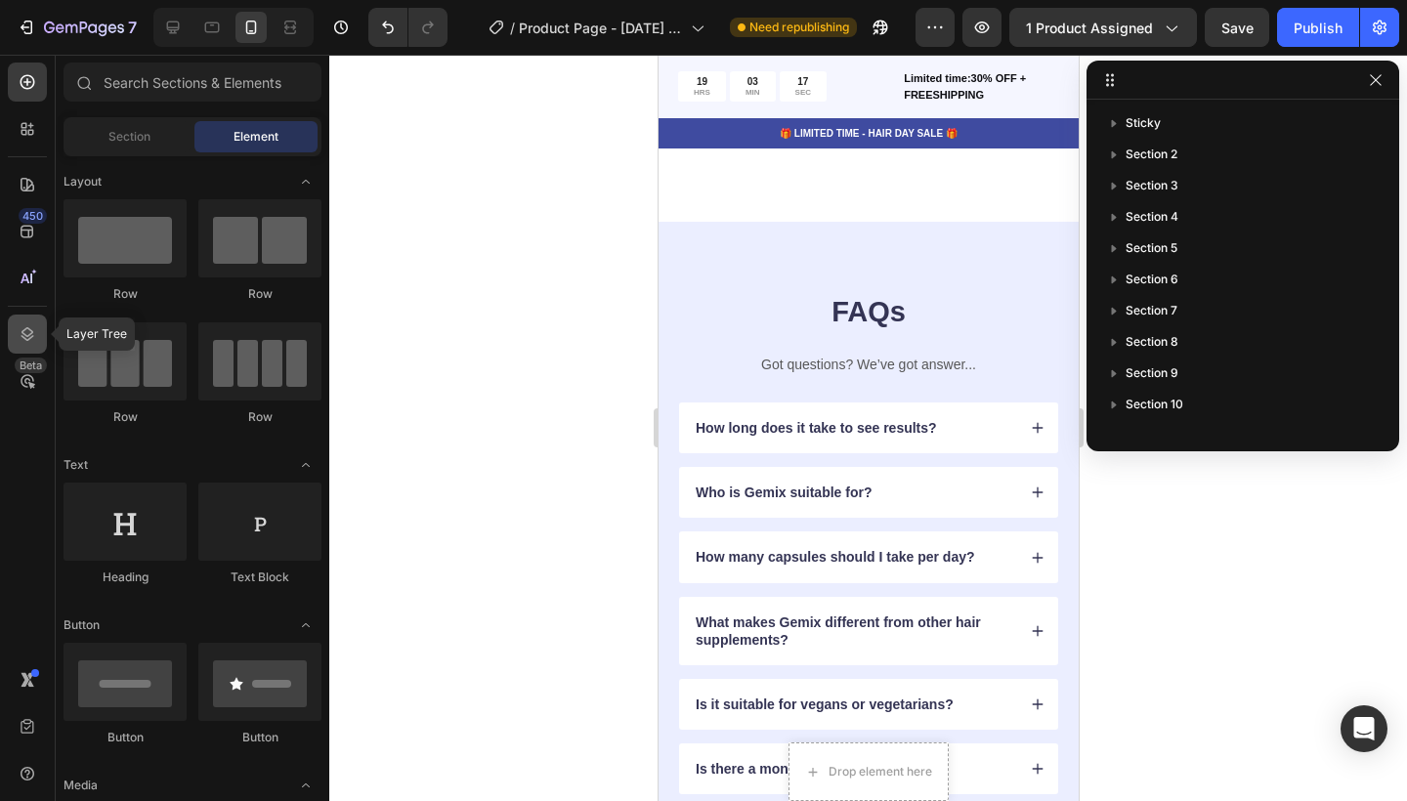
click at [28, 324] on icon at bounding box center [28, 334] width 20 height 20
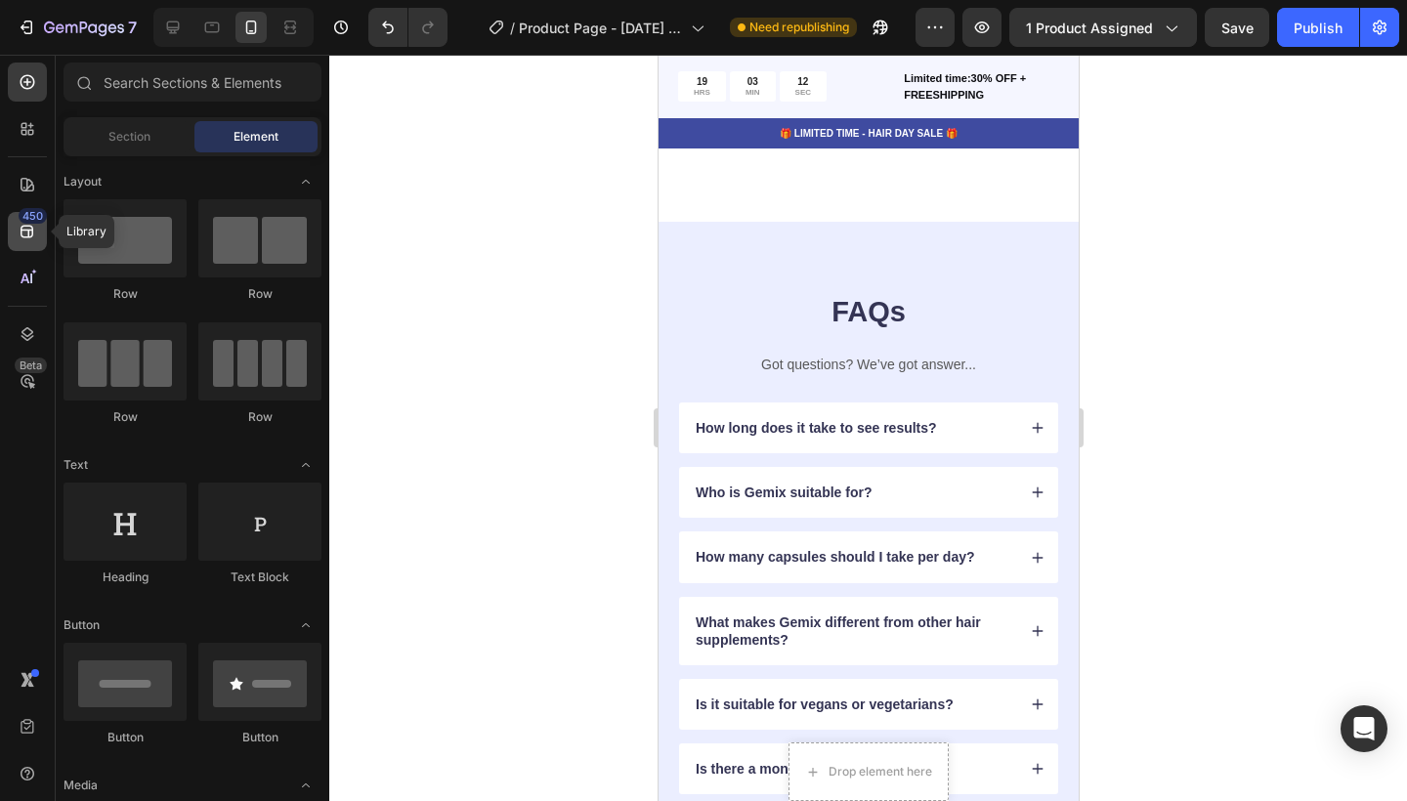
click at [21, 230] on icon at bounding box center [27, 232] width 13 height 13
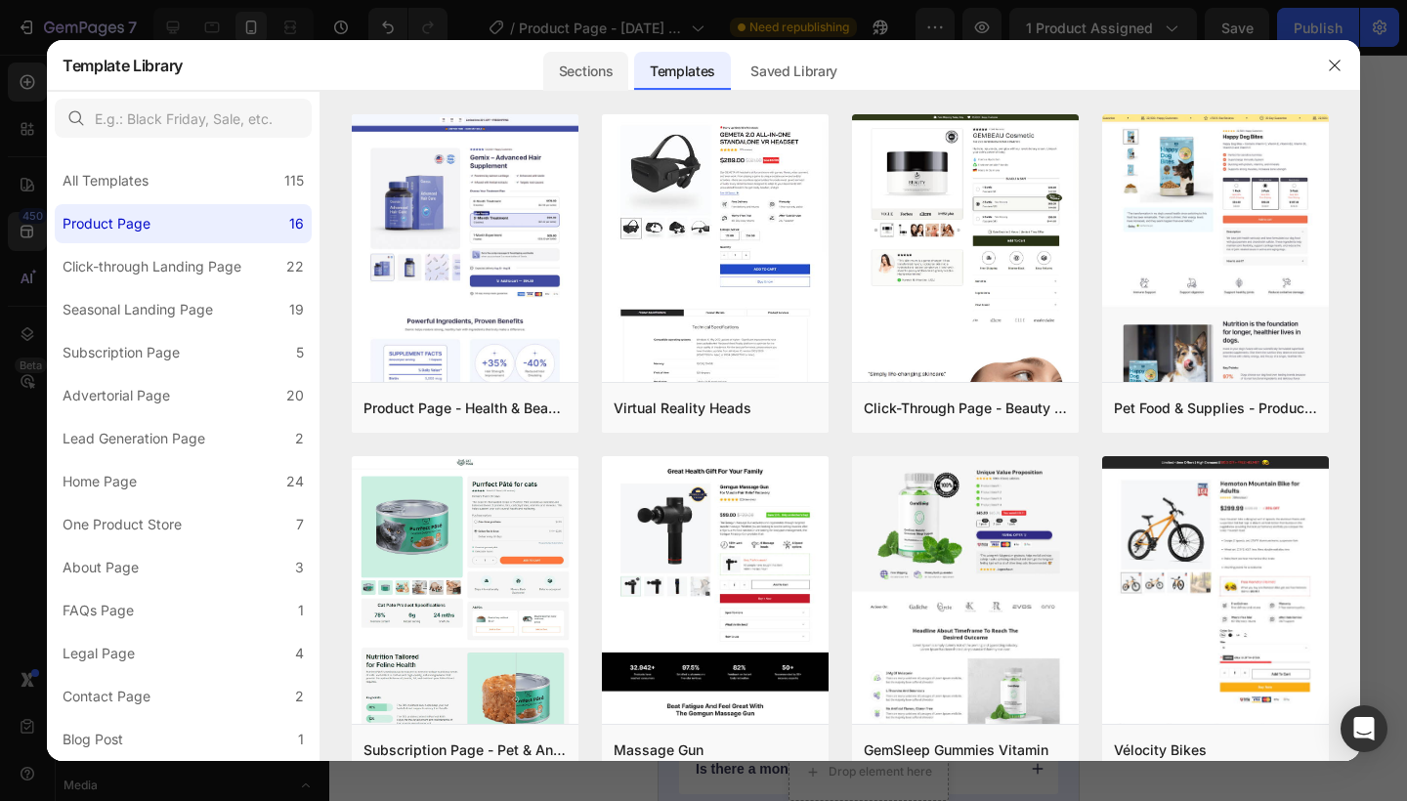
click at [582, 56] on div "Sections" at bounding box center [585, 71] width 85 height 39
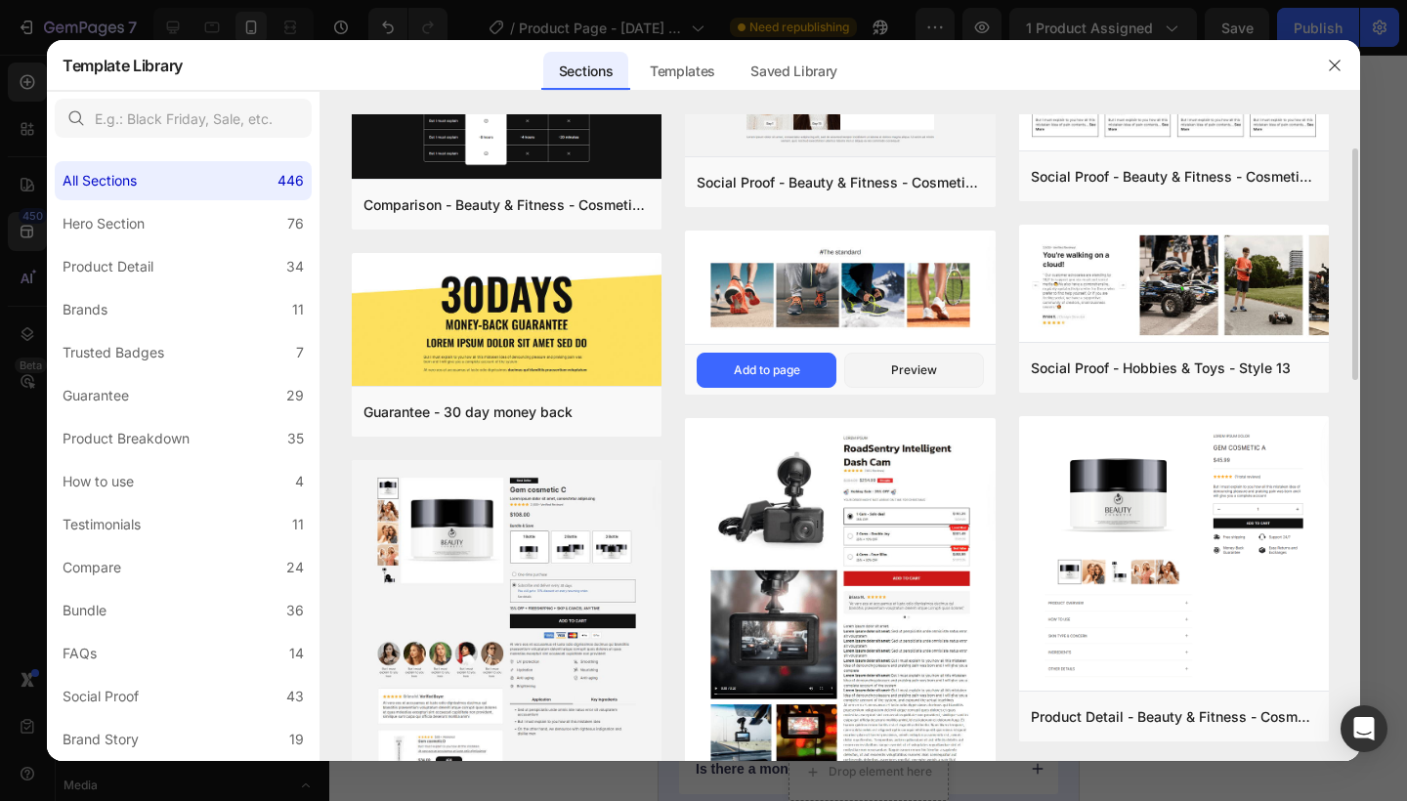
scroll to position [108, 0]
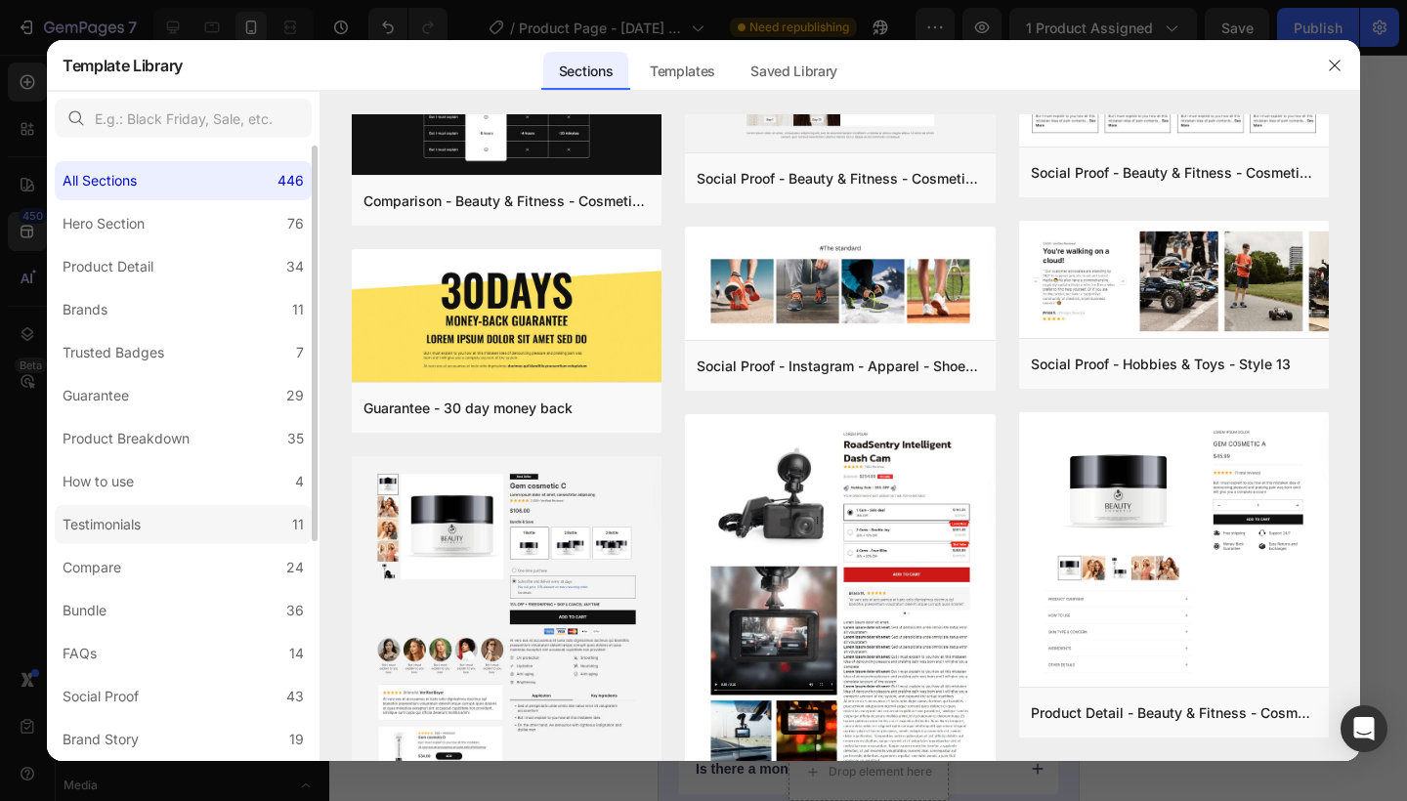
click at [172, 526] on label "Testimonials 11" at bounding box center [183, 524] width 257 height 39
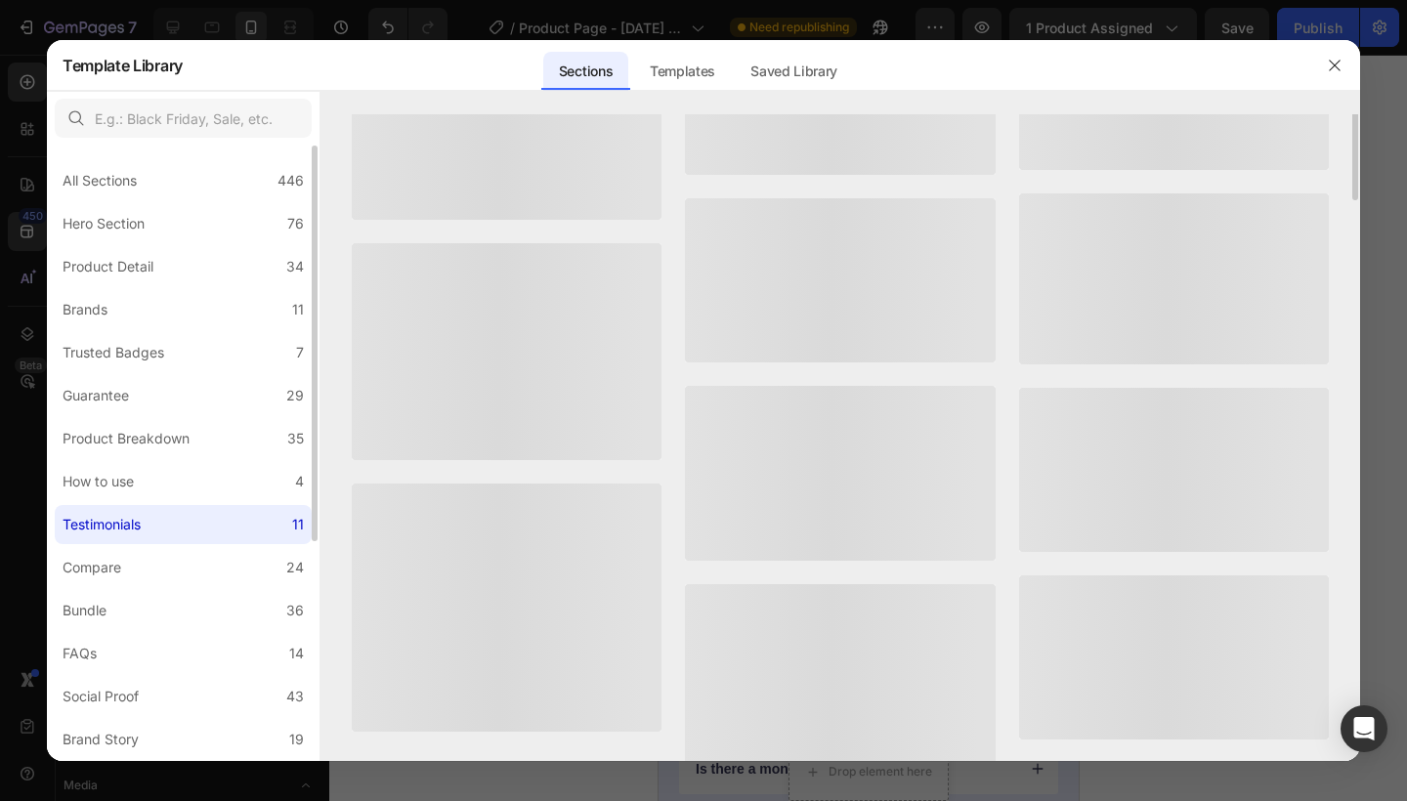
scroll to position [0, 0]
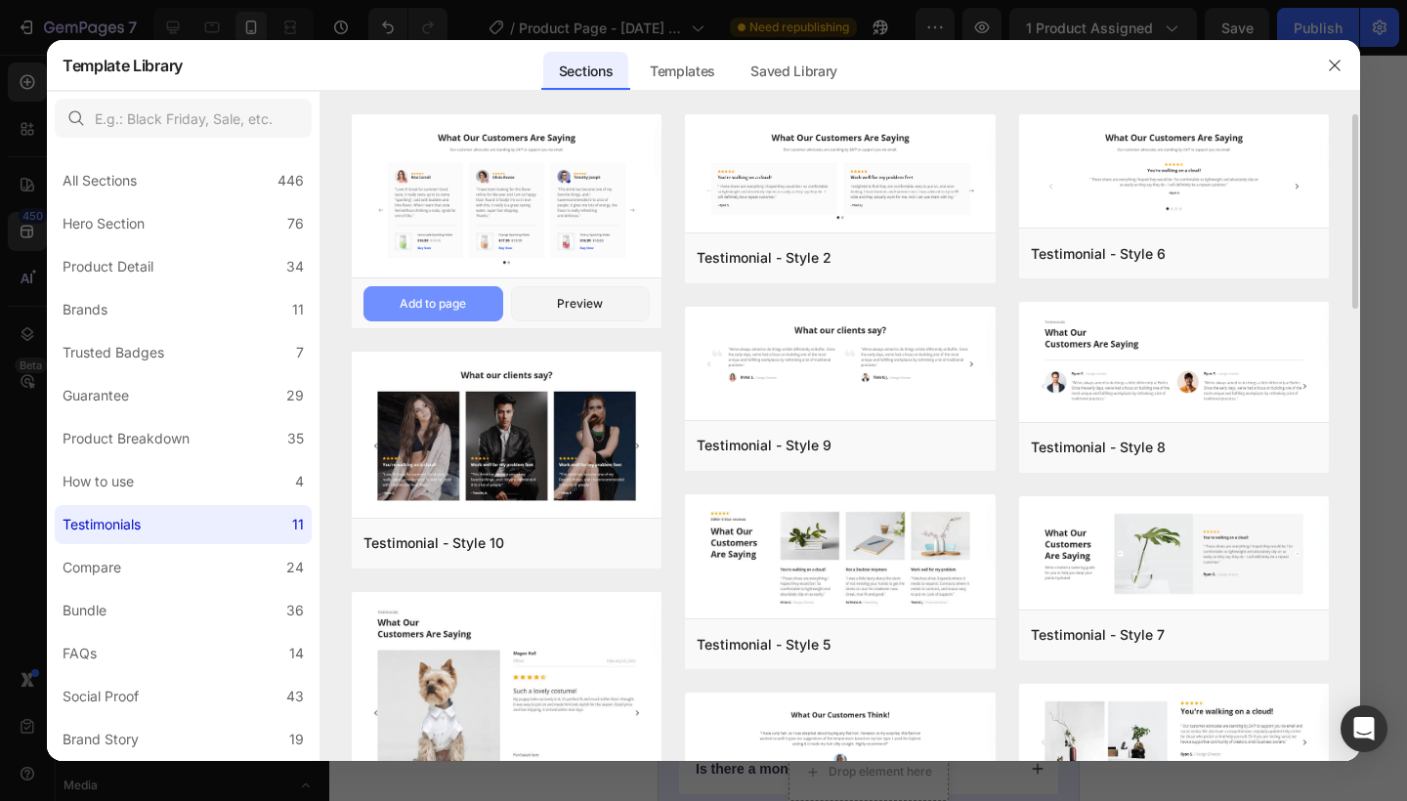
click at [412, 308] on div "Add to page" at bounding box center [433, 304] width 66 height 18
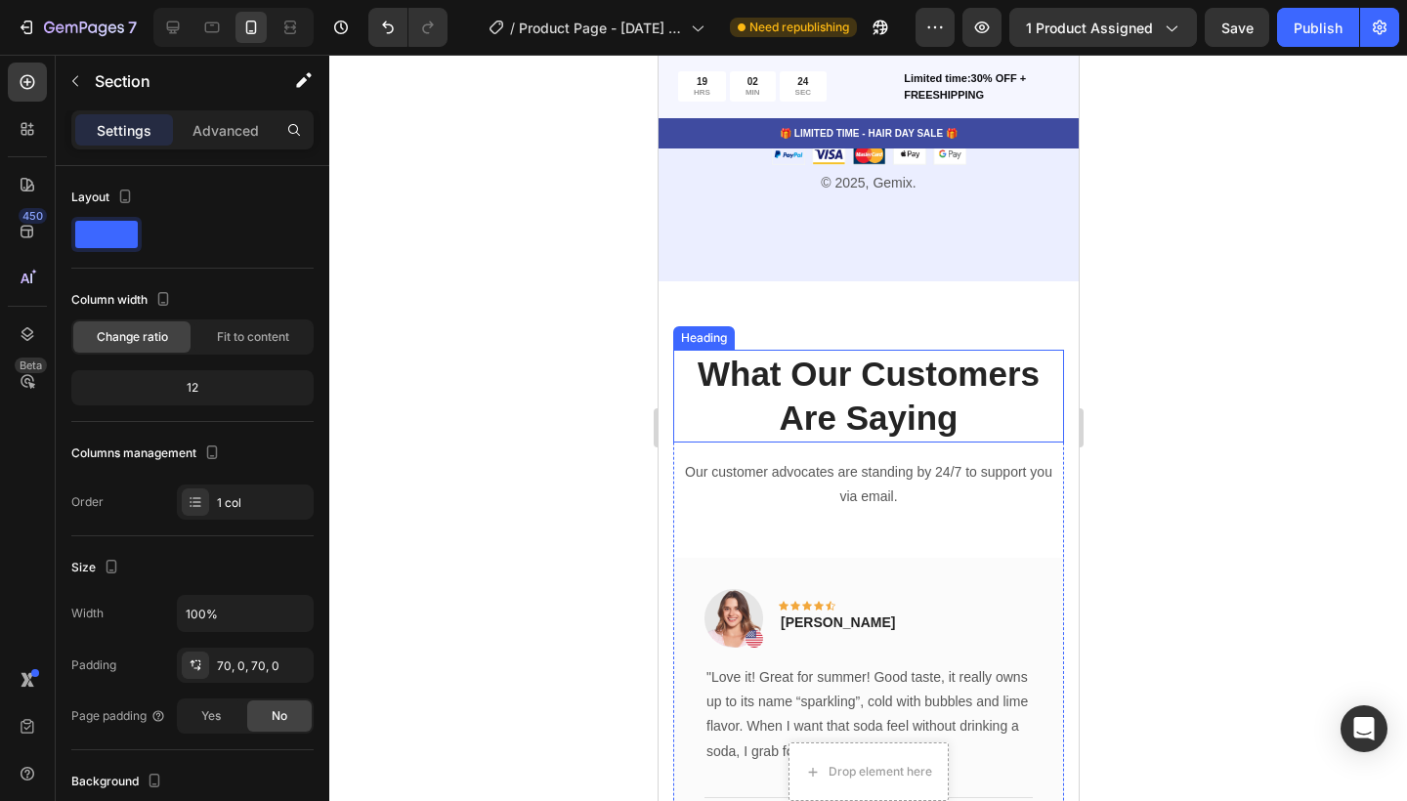
scroll to position [6765, 0]
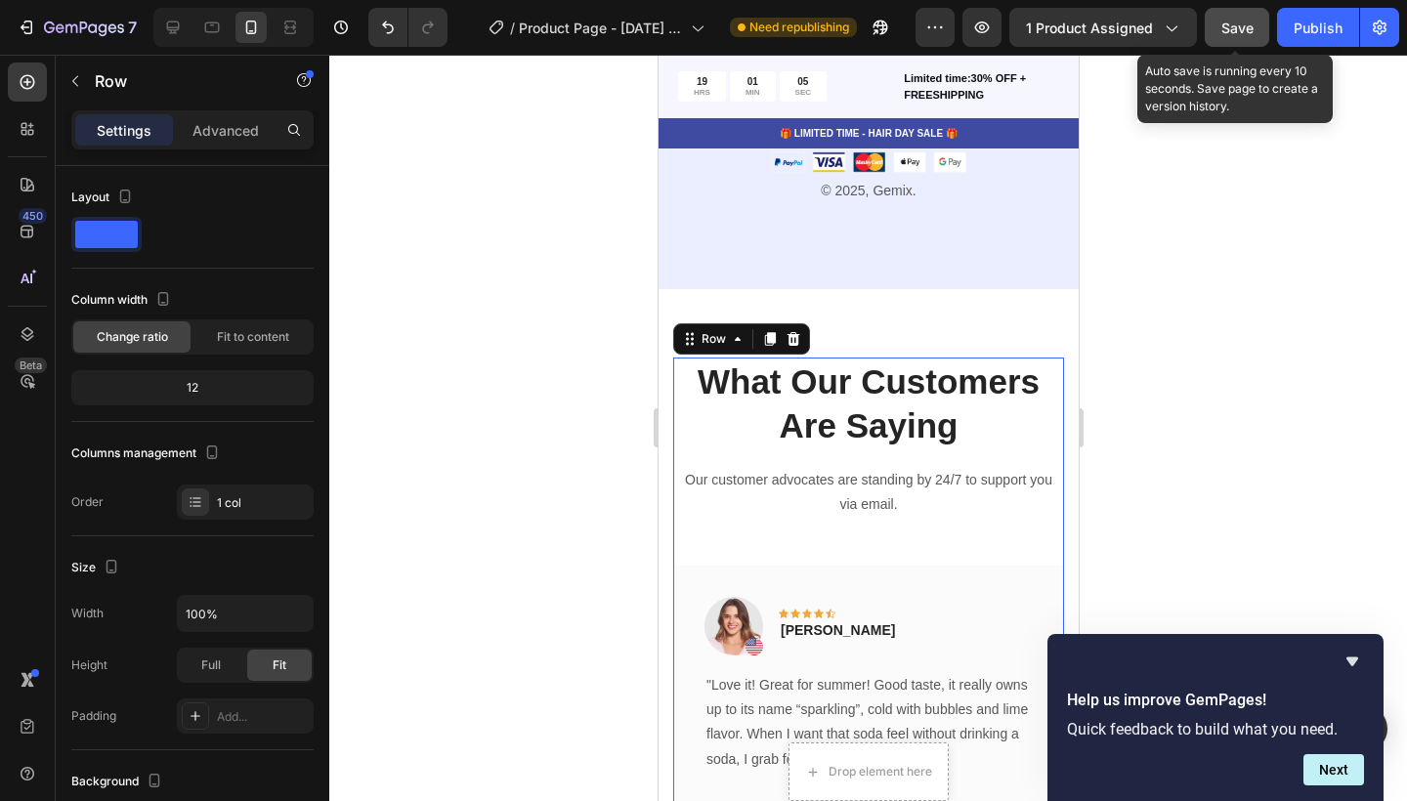
click at [1251, 24] on span "Save" at bounding box center [1238, 28] width 32 height 17
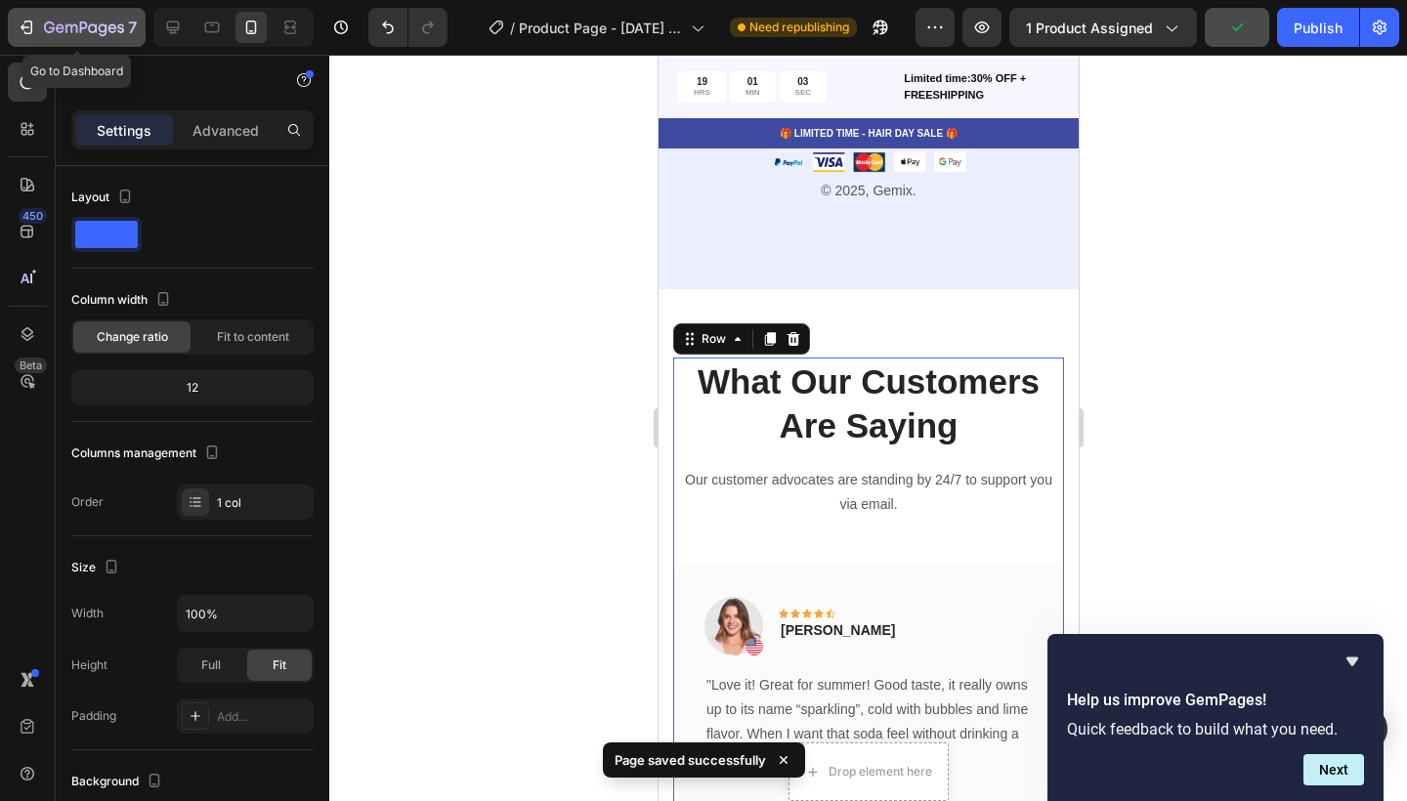
click at [26, 20] on icon "button" at bounding box center [27, 28] width 20 height 20
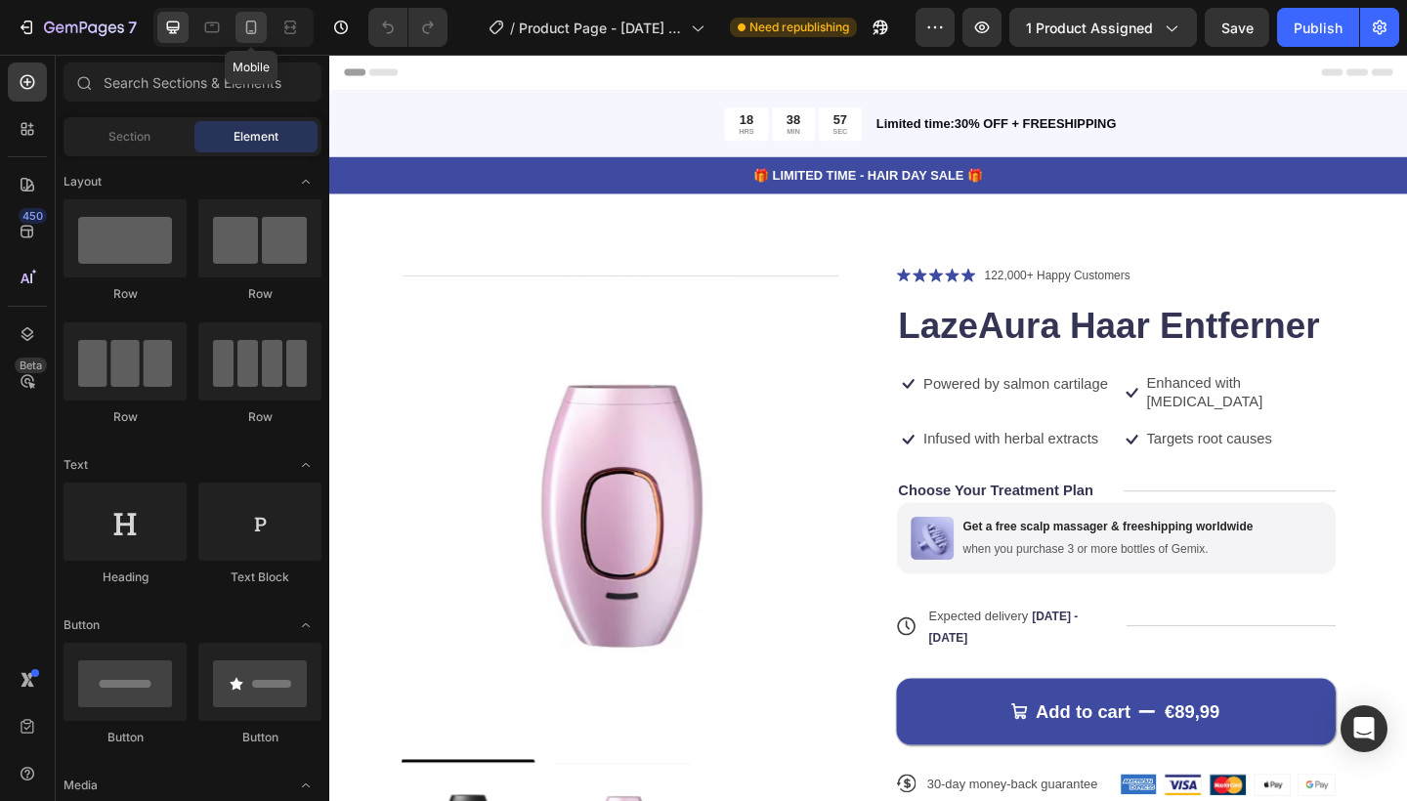
click at [245, 22] on icon at bounding box center [251, 28] width 20 height 20
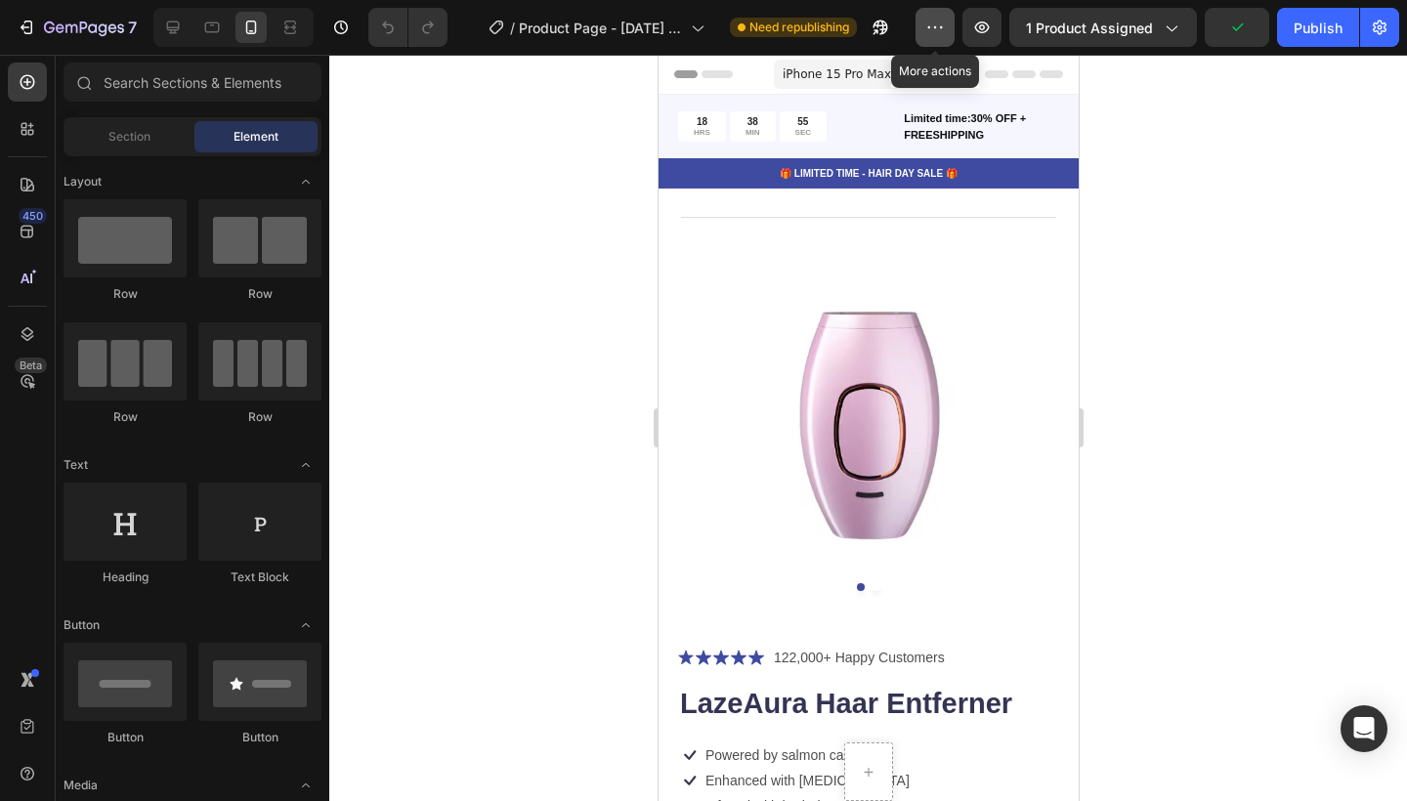
click at [943, 24] on icon "button" at bounding box center [935, 28] width 20 height 20
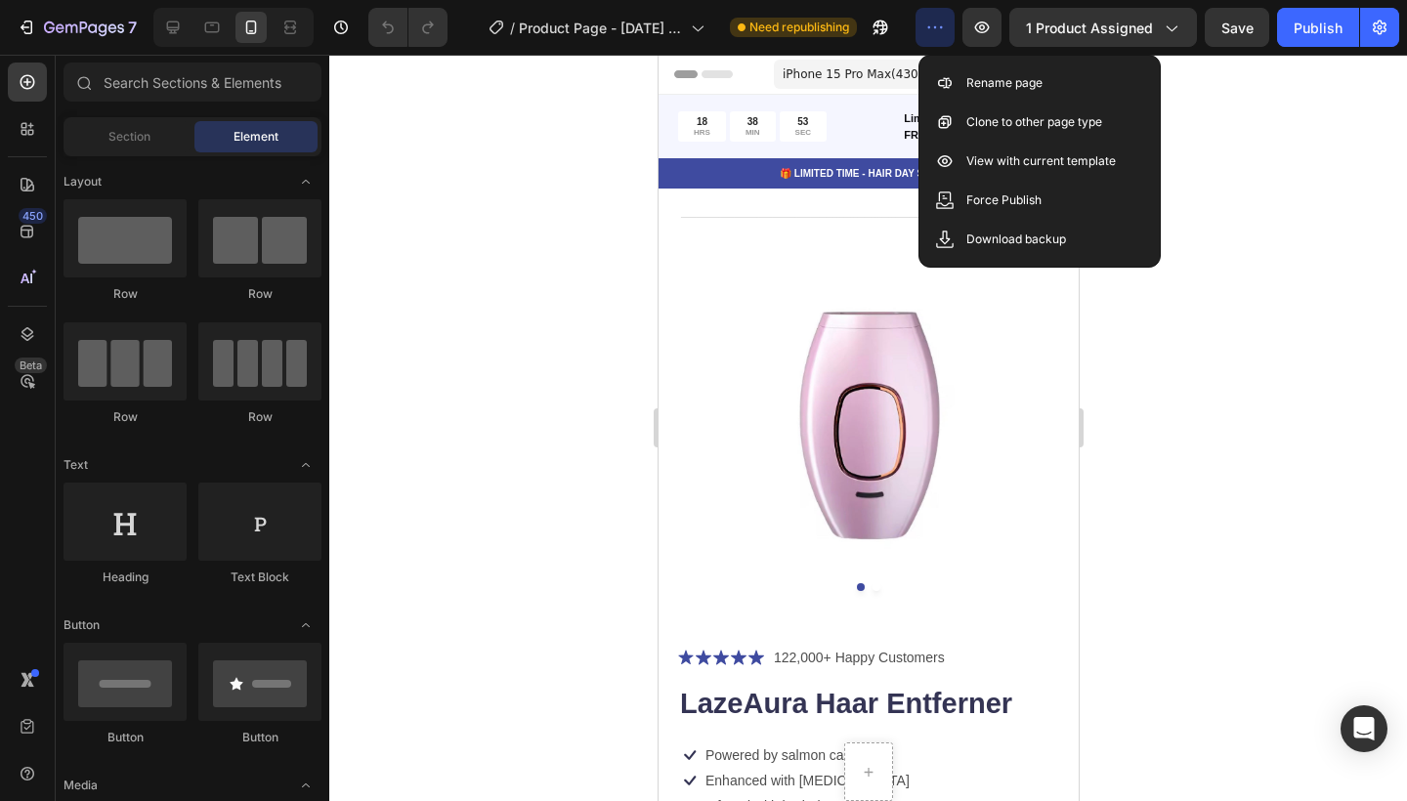
click at [937, 19] on icon "button" at bounding box center [935, 28] width 20 height 20
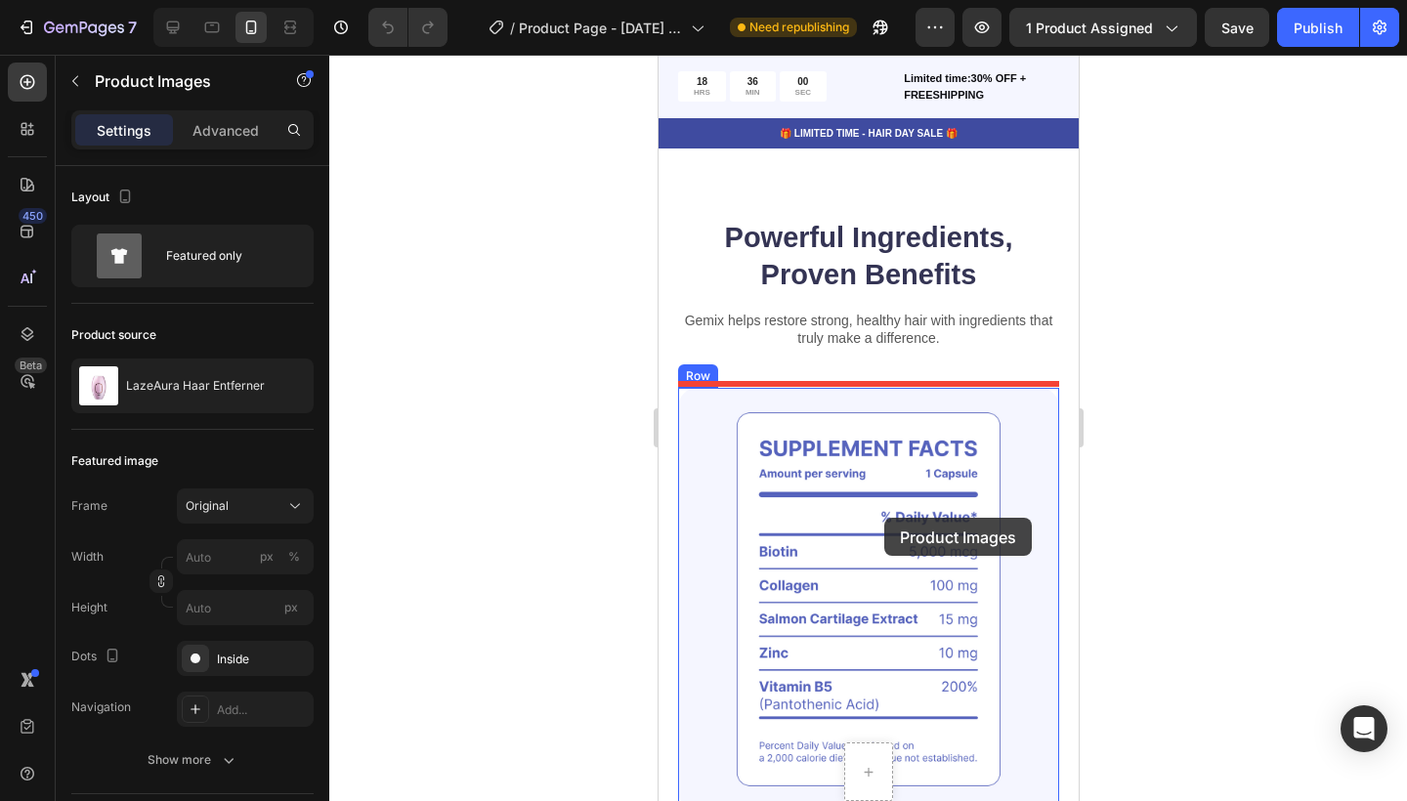
scroll to position [1082, 0]
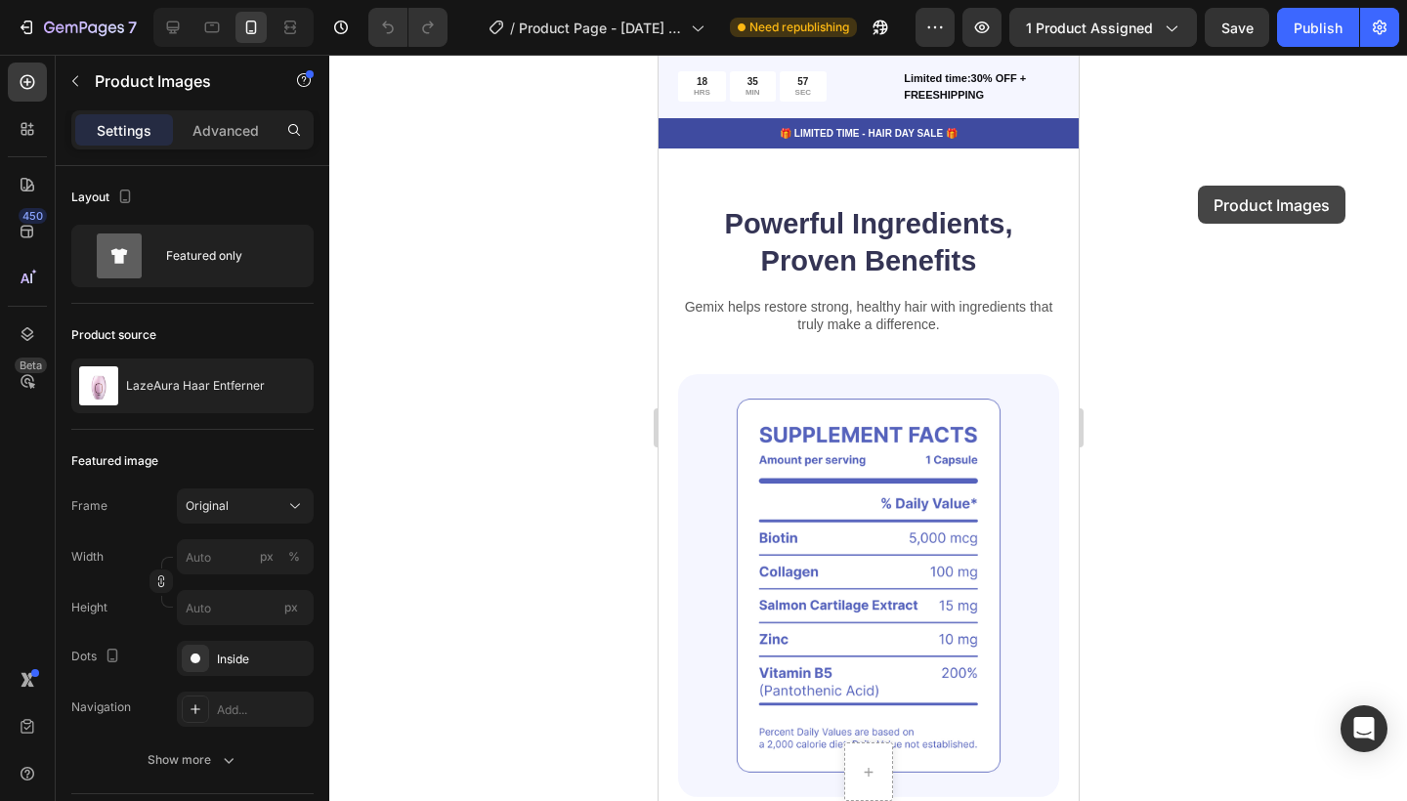
click at [1198, 186] on div at bounding box center [868, 428] width 1078 height 747
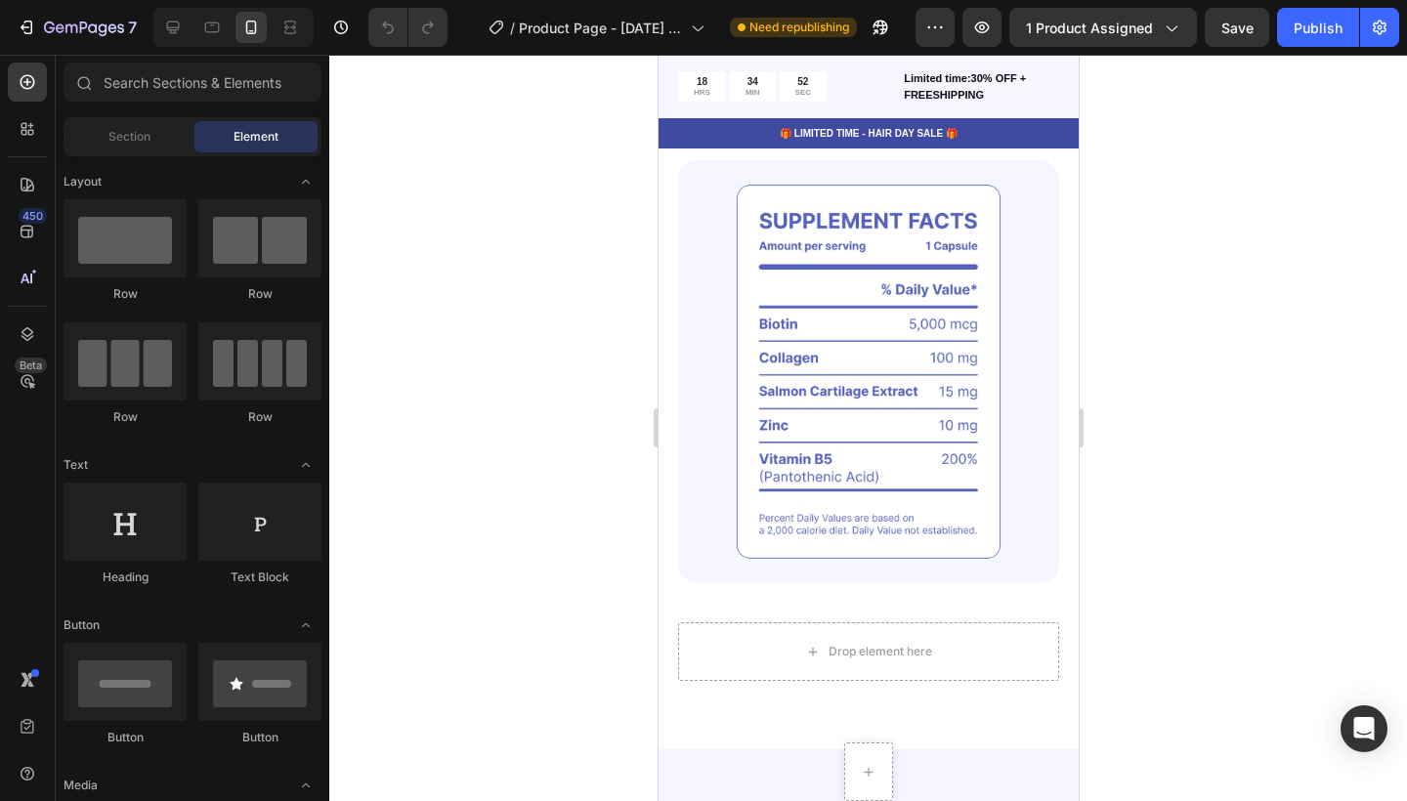
scroll to position [0, 0]
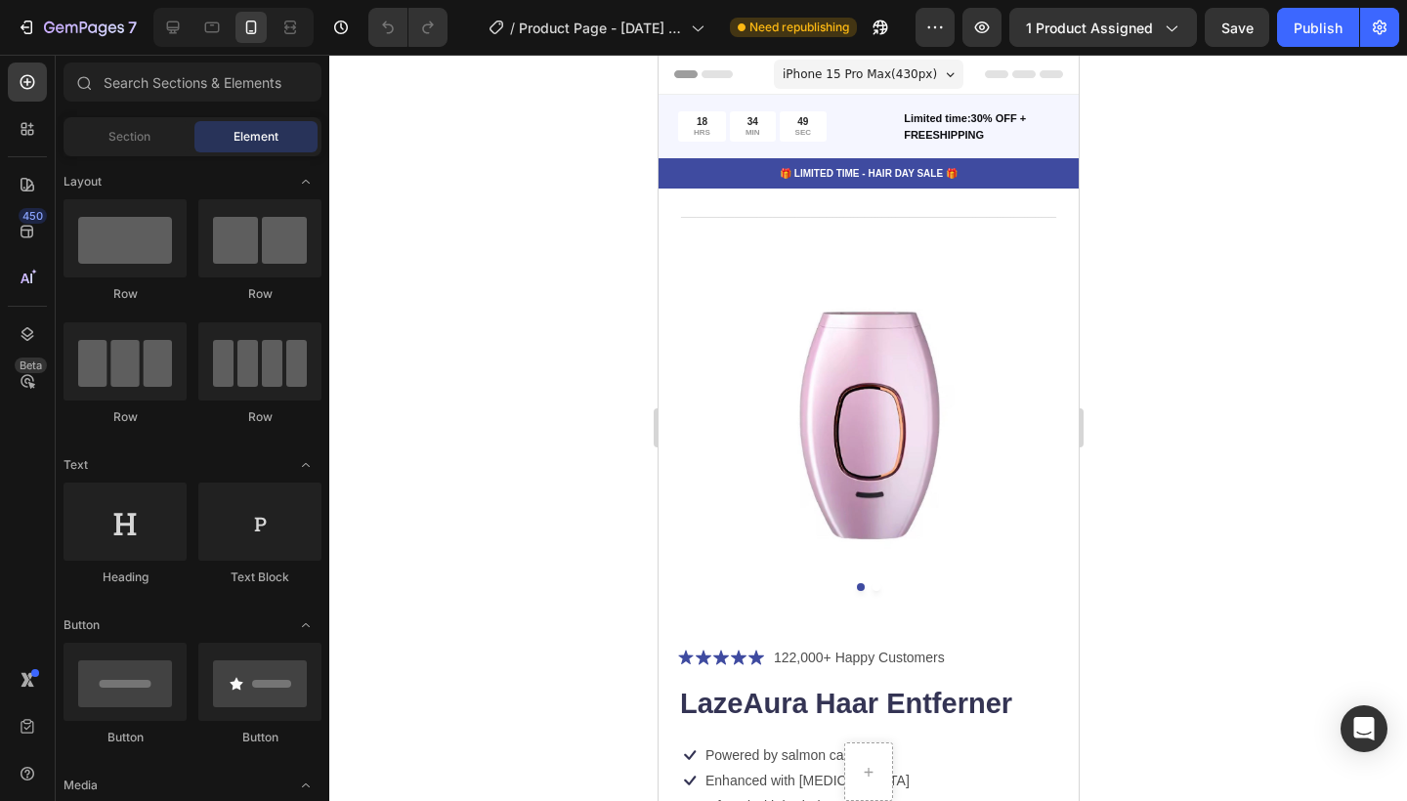
click at [904, 57] on div "iPhone 15 Pro Max ( 430 px) iPhone 13 Mini iPhone 13 Pro iPhone 11 Pro Max iPho…" at bounding box center [868, 76] width 190 height 39
click at [908, 64] on span "iPhone 15 Pro Max ( 430 px)" at bounding box center [859, 74] width 154 height 20
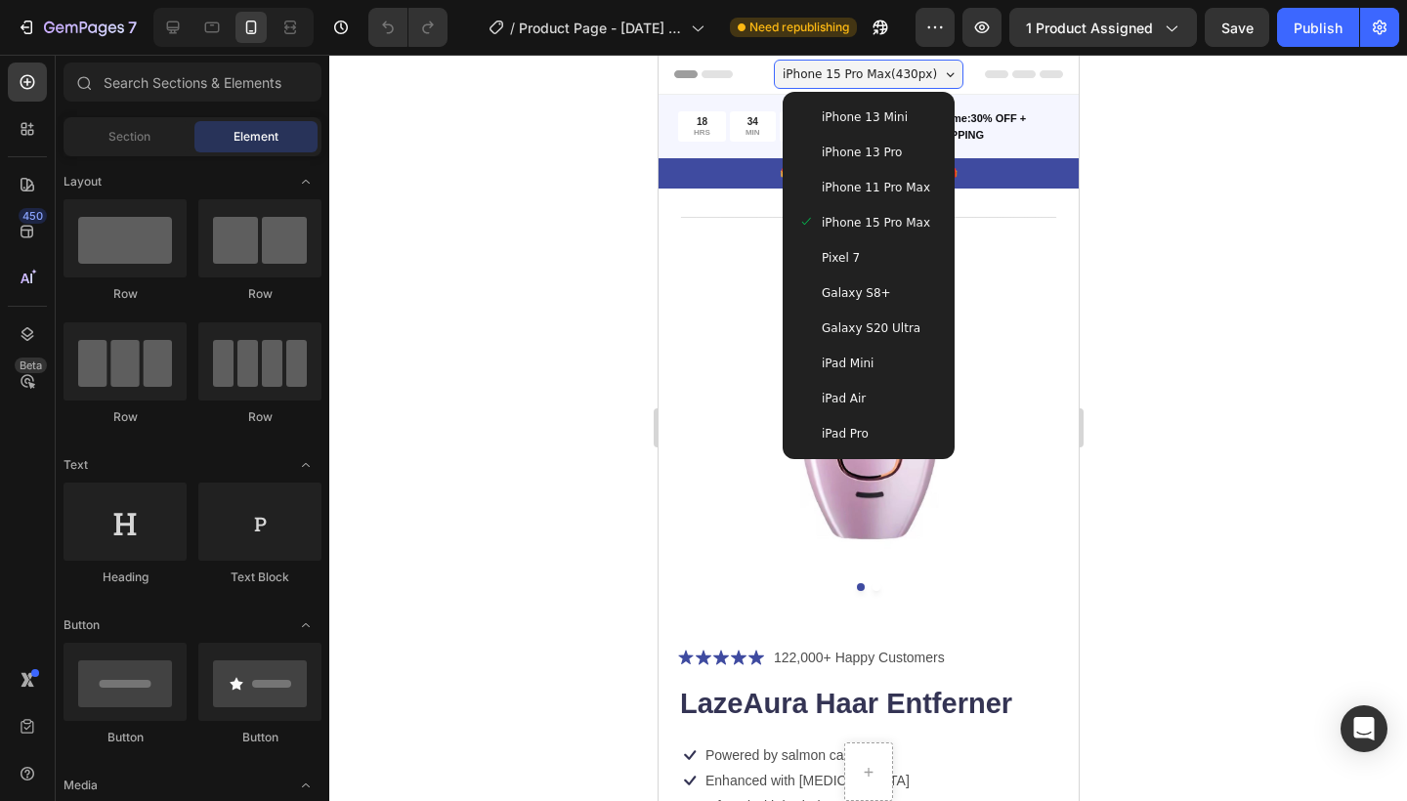
click at [915, 62] on div "iPhone 15 Pro Max ( 430 px)" at bounding box center [868, 74] width 190 height 29
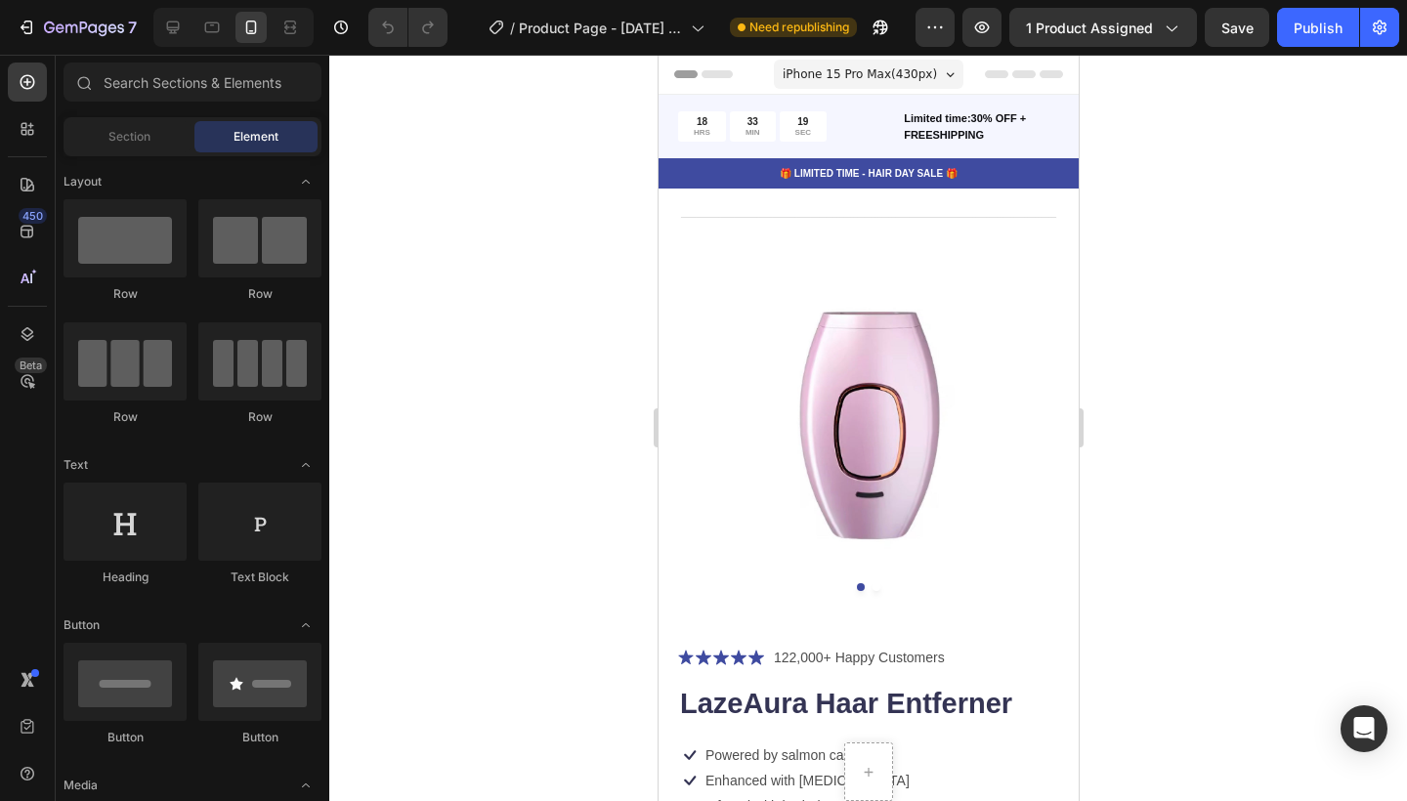
click at [1027, 69] on div "Header" at bounding box center [867, 74] width 389 height 39
click at [26, 230] on icon at bounding box center [27, 232] width 13 height 13
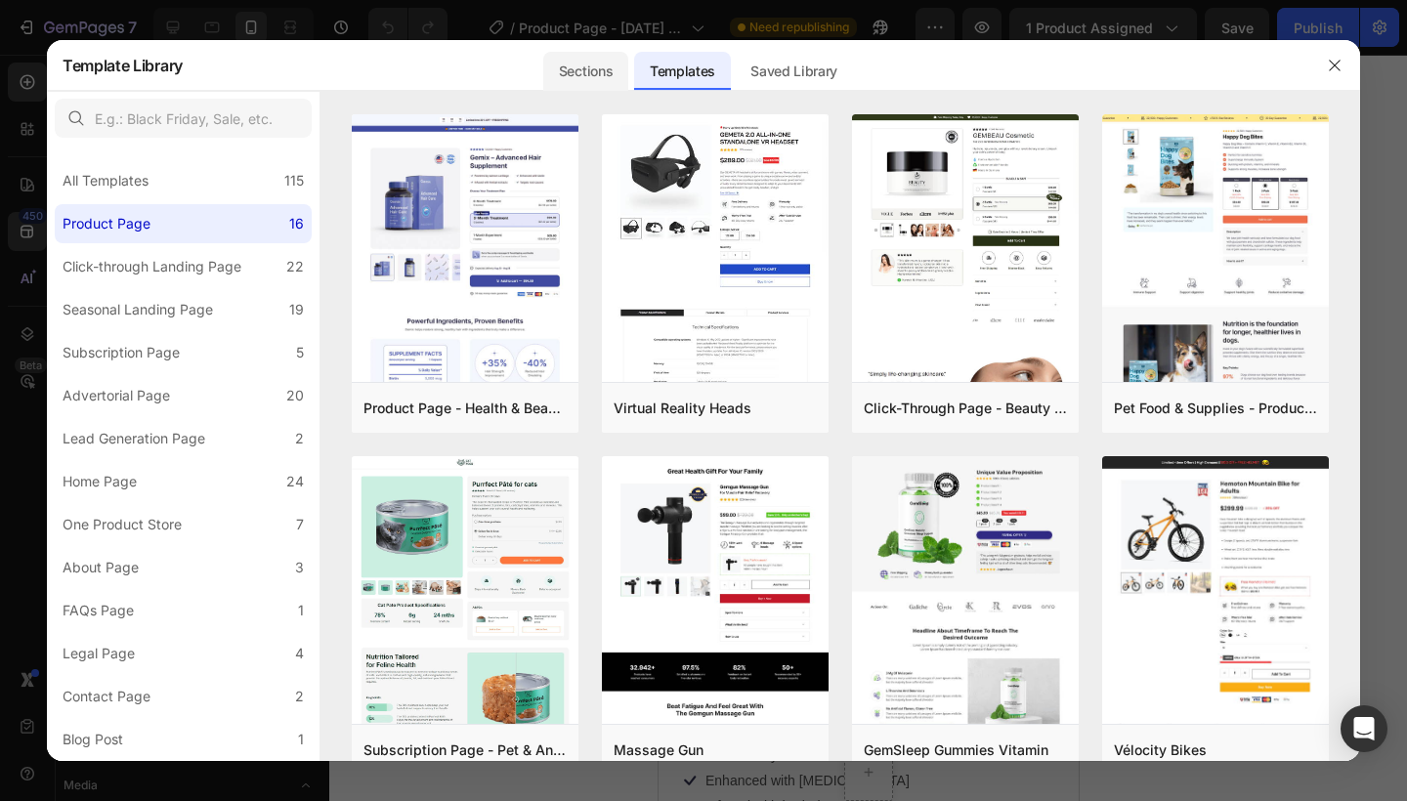
click at [564, 68] on div "Sections" at bounding box center [585, 71] width 85 height 39
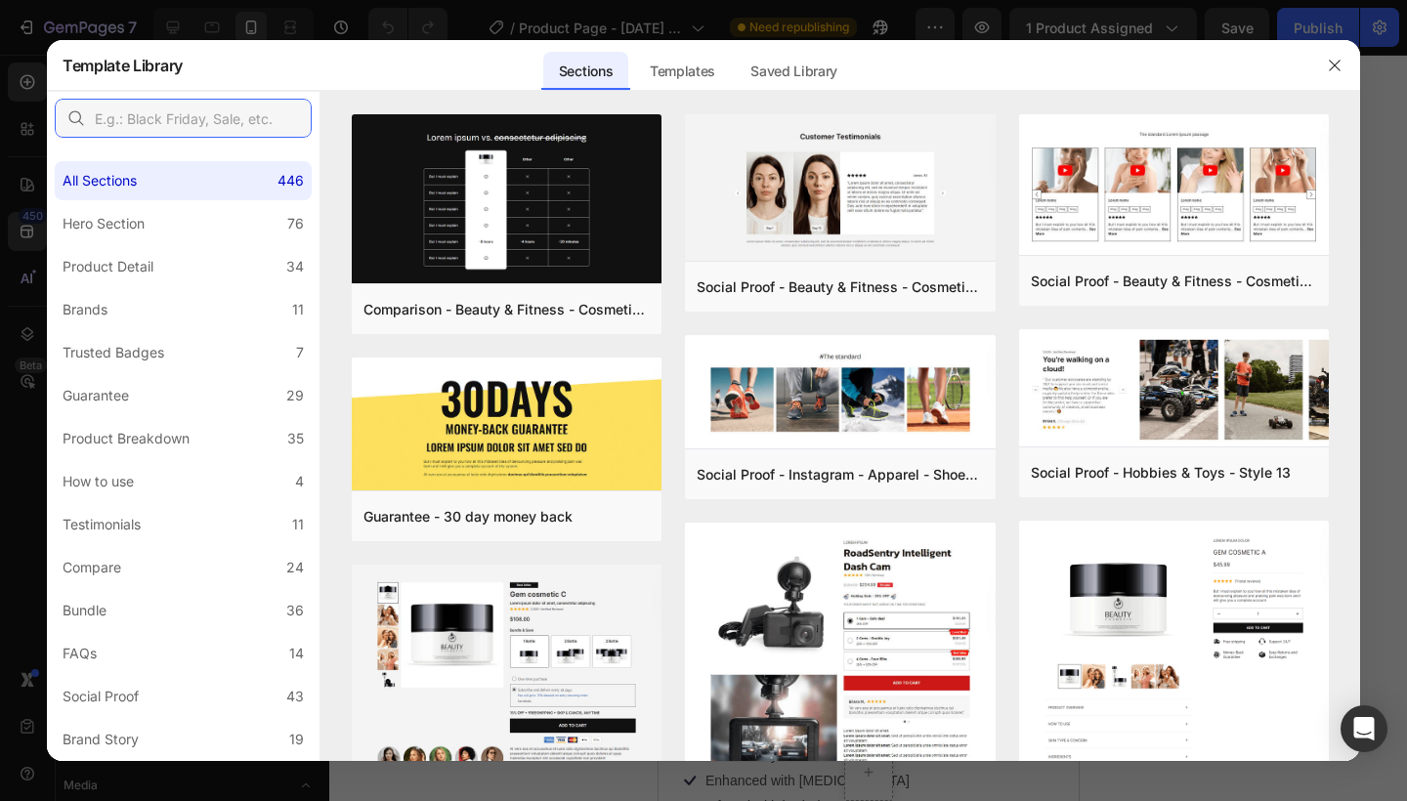
click at [264, 111] on input "text" at bounding box center [183, 118] width 257 height 39
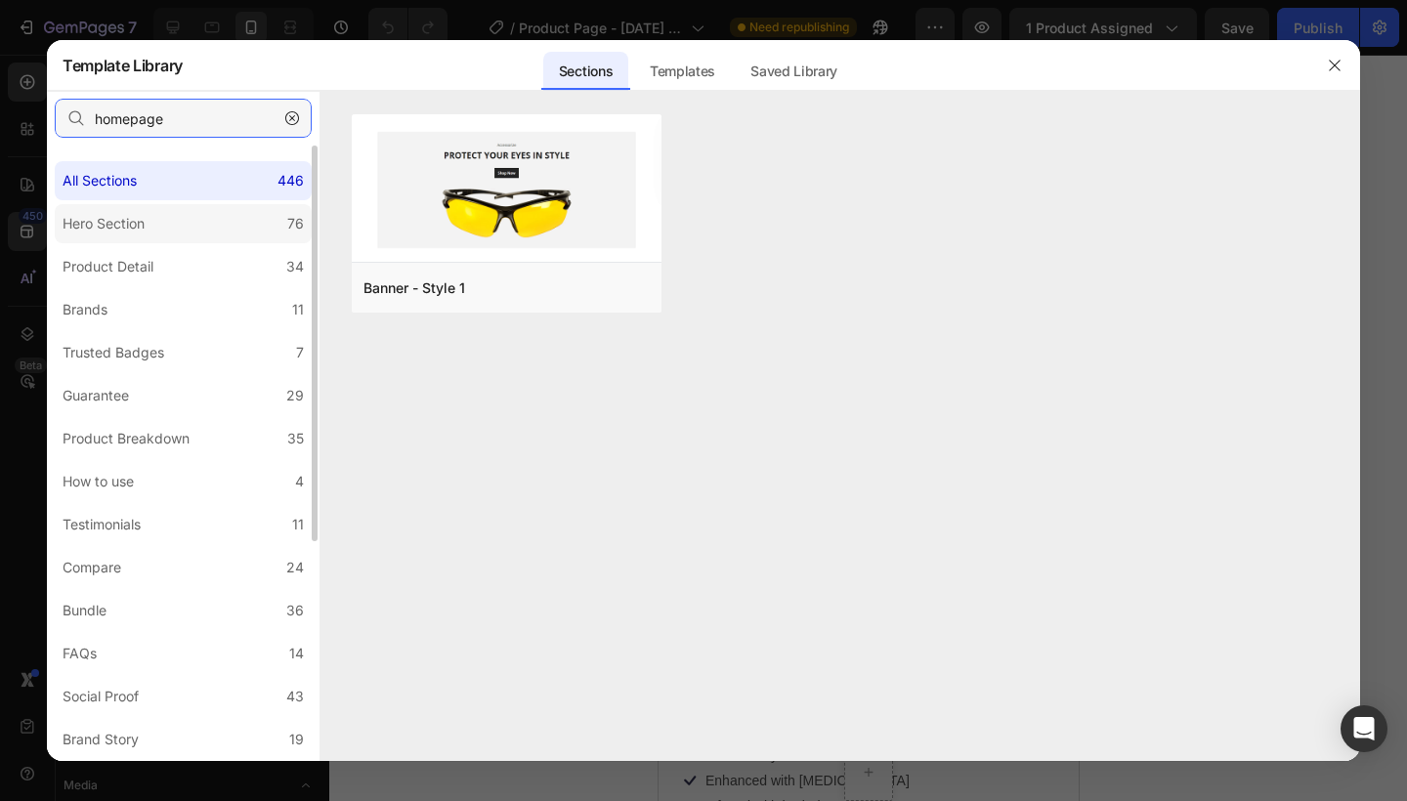
type input "homepage"
click at [175, 233] on label "Hero Section 76" at bounding box center [183, 223] width 257 height 39
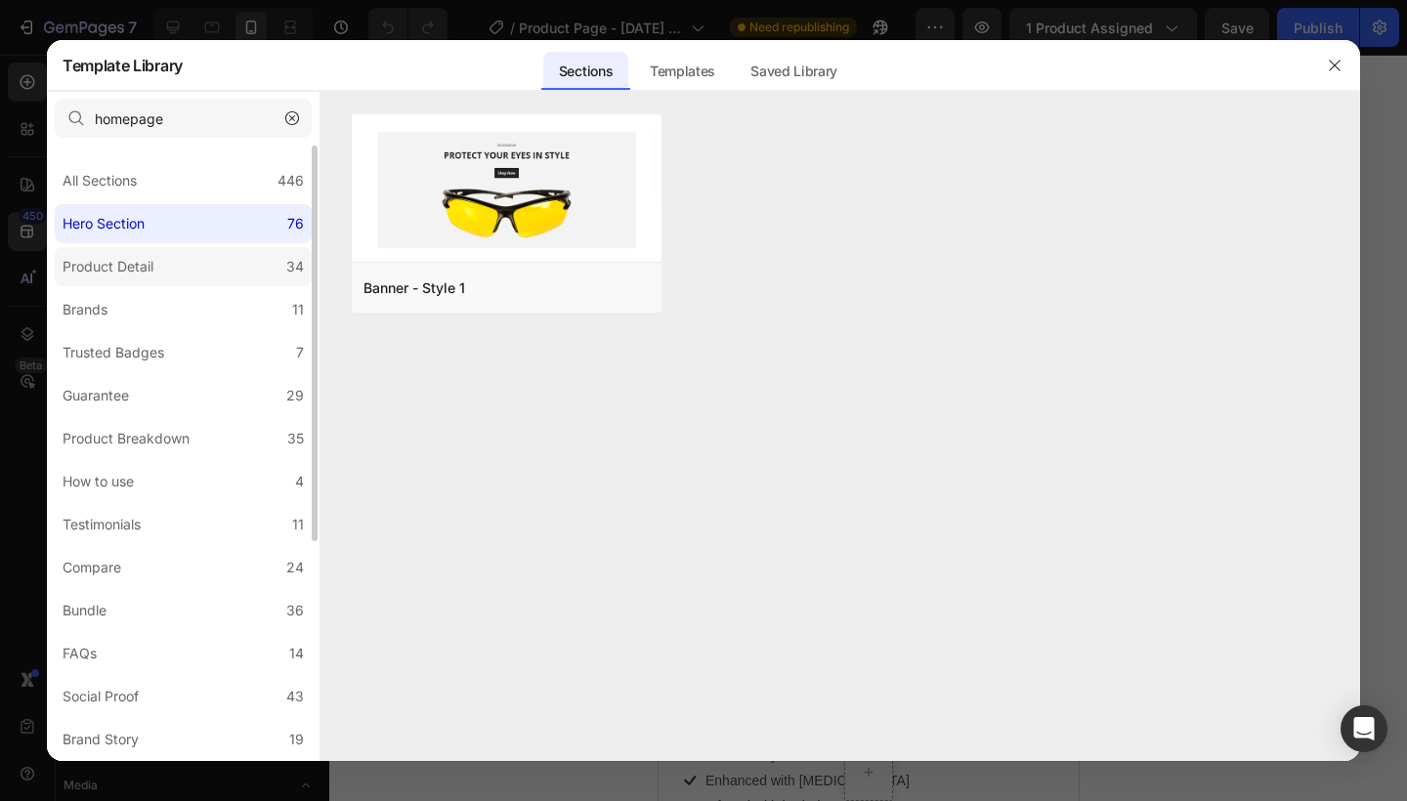
click at [186, 256] on label "Product Detail 34" at bounding box center [183, 266] width 257 height 39
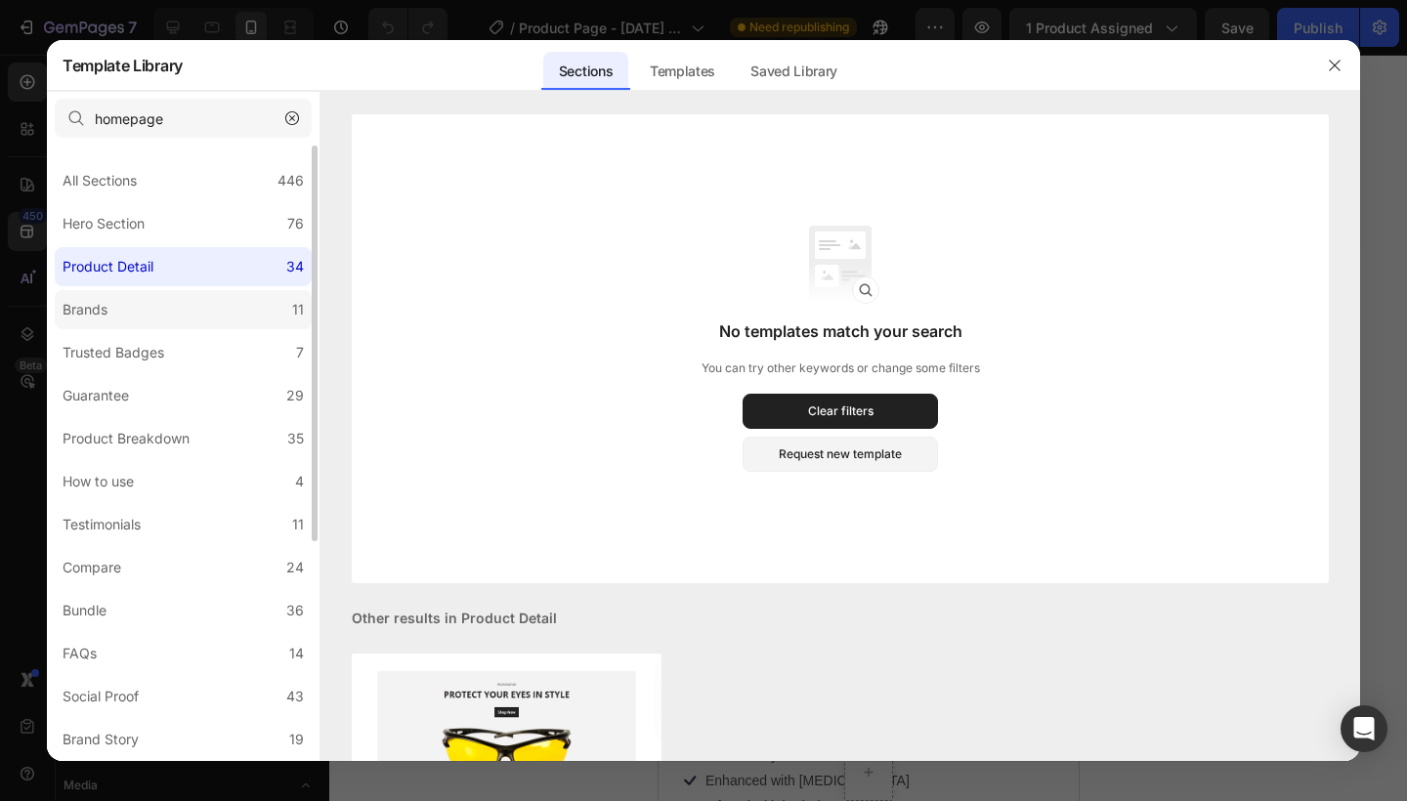
click at [187, 299] on label "Brands 11" at bounding box center [183, 309] width 257 height 39
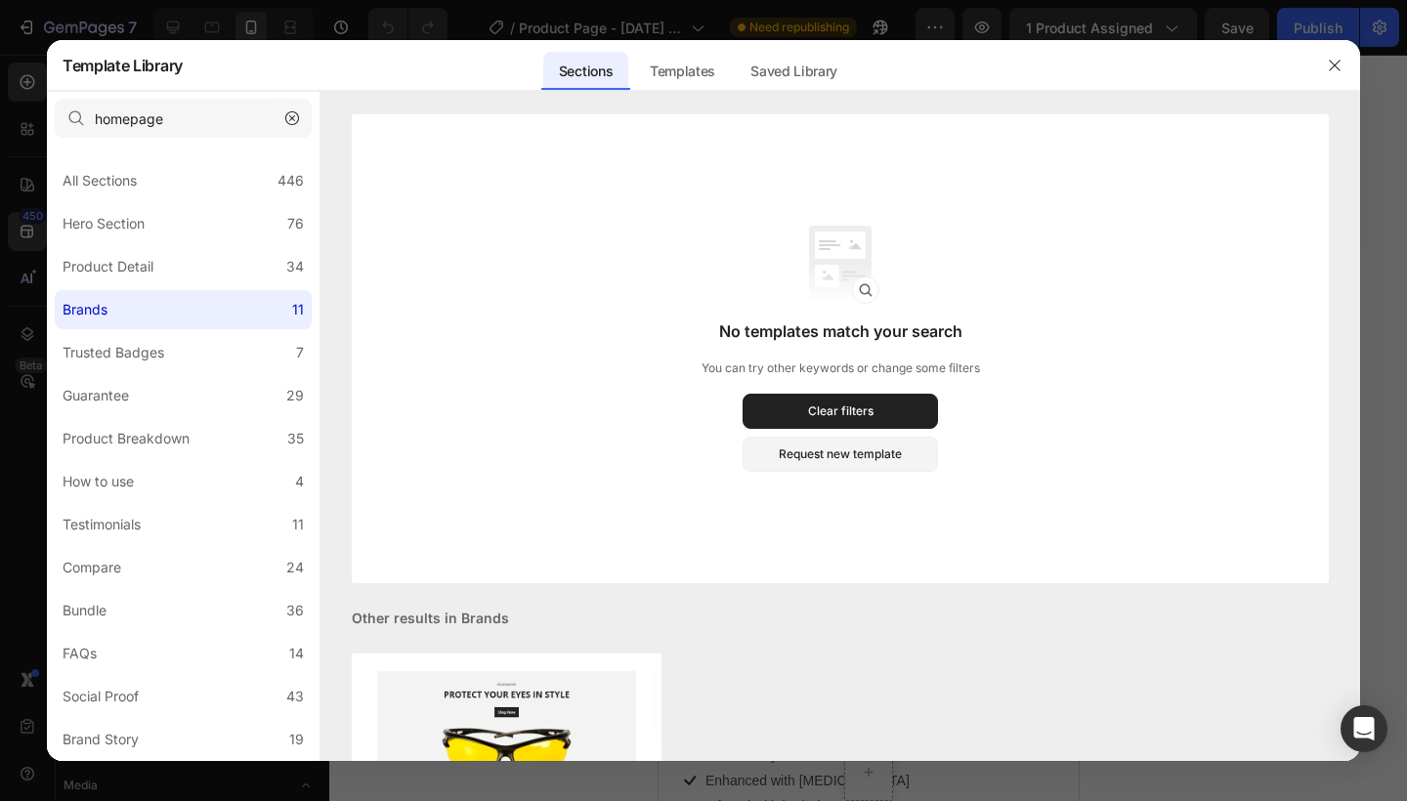
click at [289, 117] on icon "button" at bounding box center [292, 118] width 14 height 14
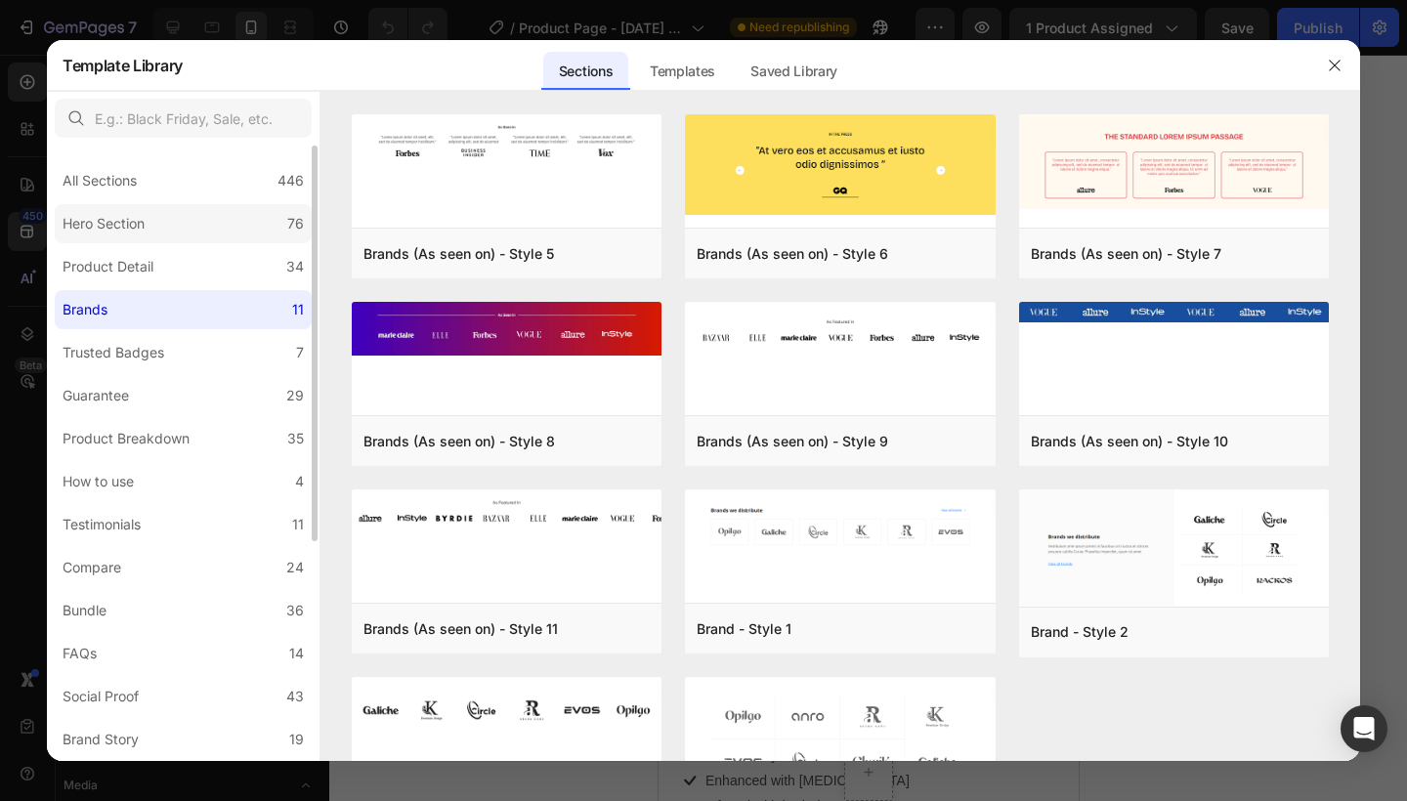
click at [252, 212] on label "Hero Section 76" at bounding box center [183, 223] width 257 height 39
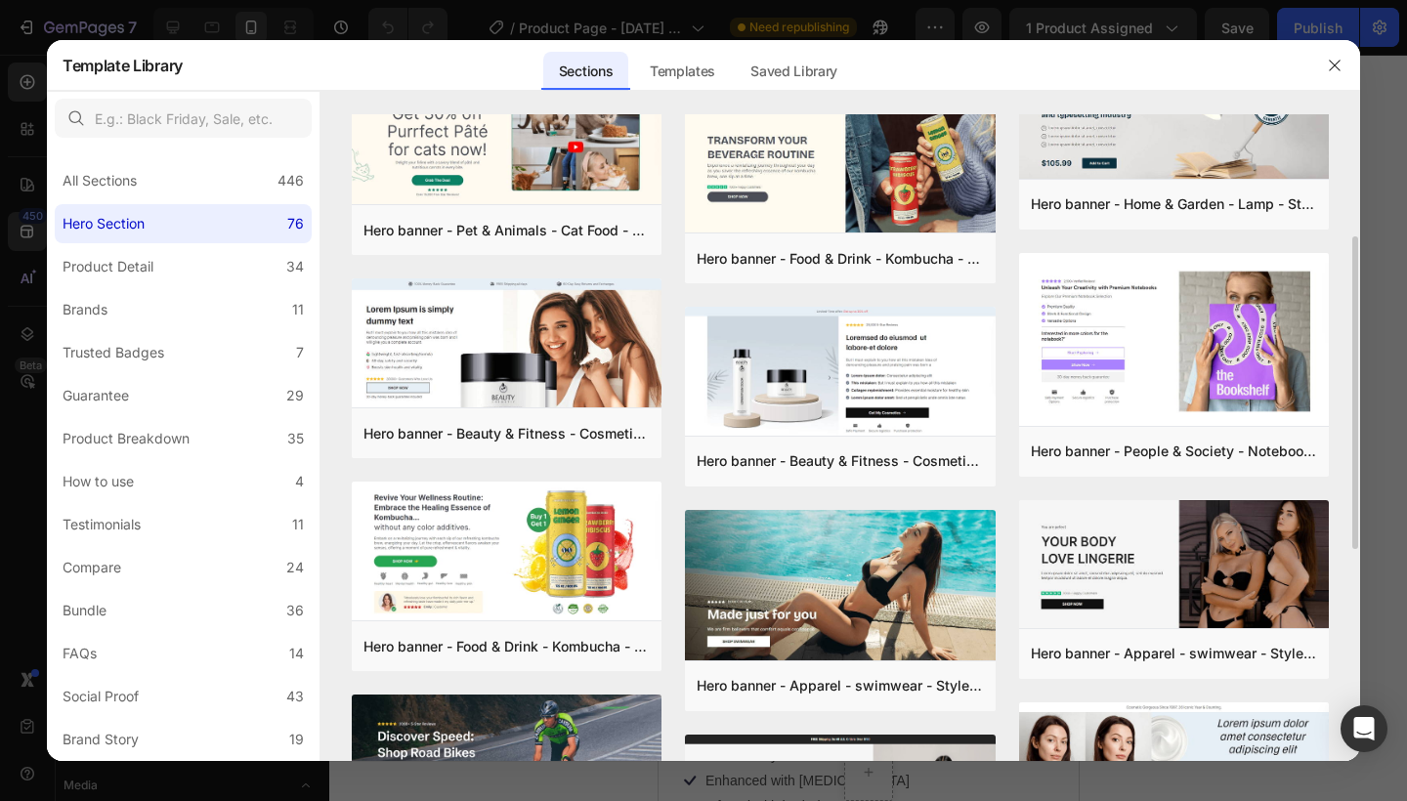
scroll to position [260, 0]
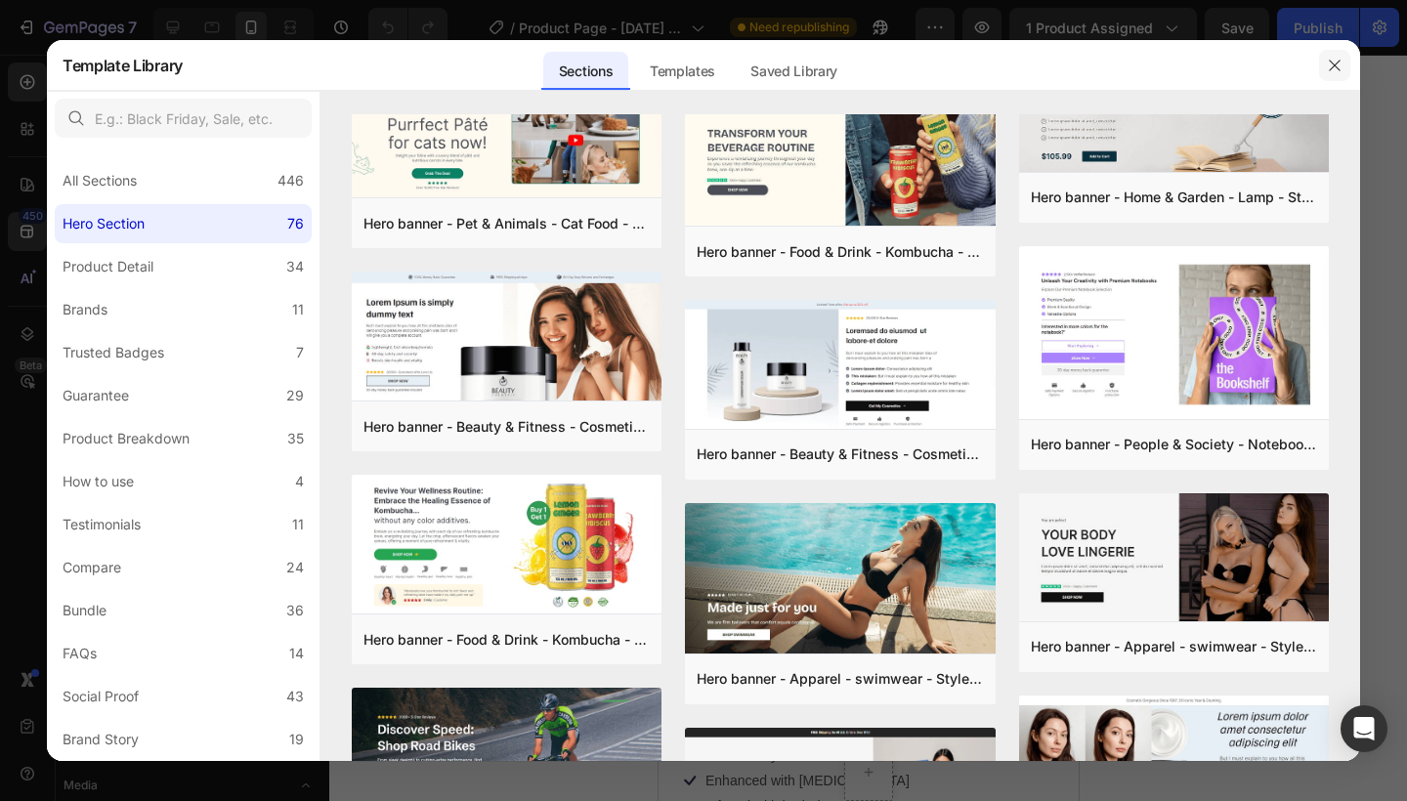
click at [1325, 64] on button "button" at bounding box center [1334, 65] width 31 height 31
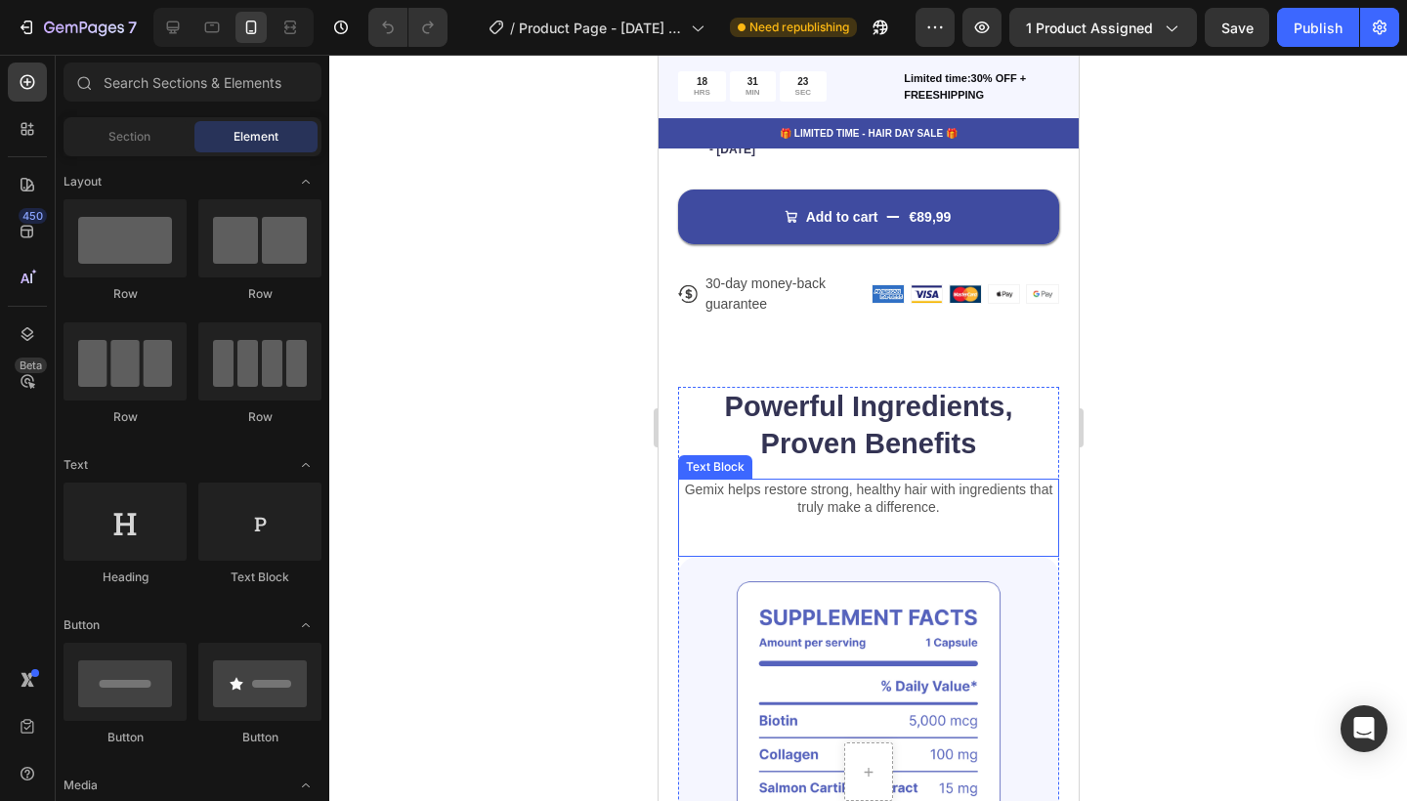
scroll to position [861, 0]
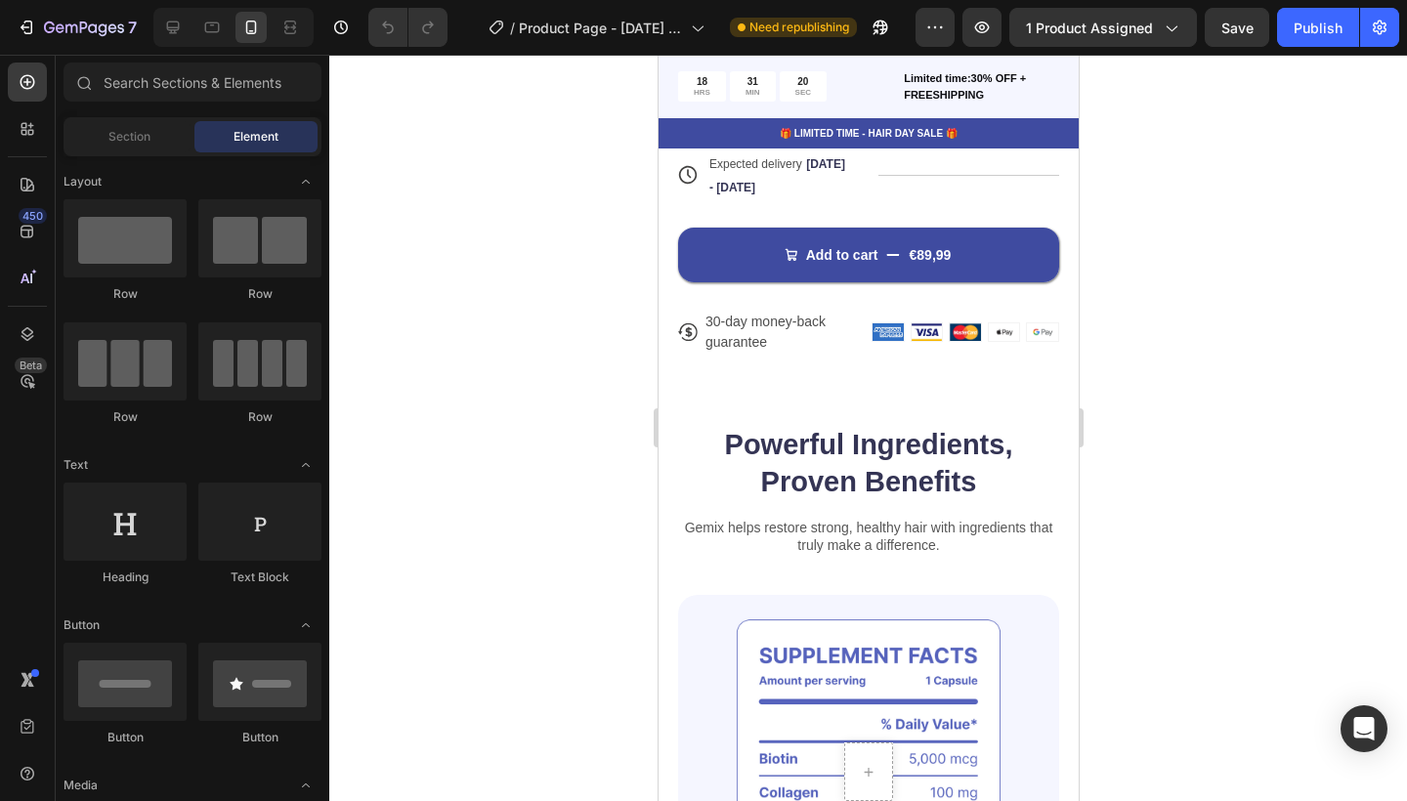
click at [1230, 1] on div "7 / Product Page - Sep 28, 15:20:59 Need republishing Preview 1 product assigne…" at bounding box center [703, 28] width 1407 height 56
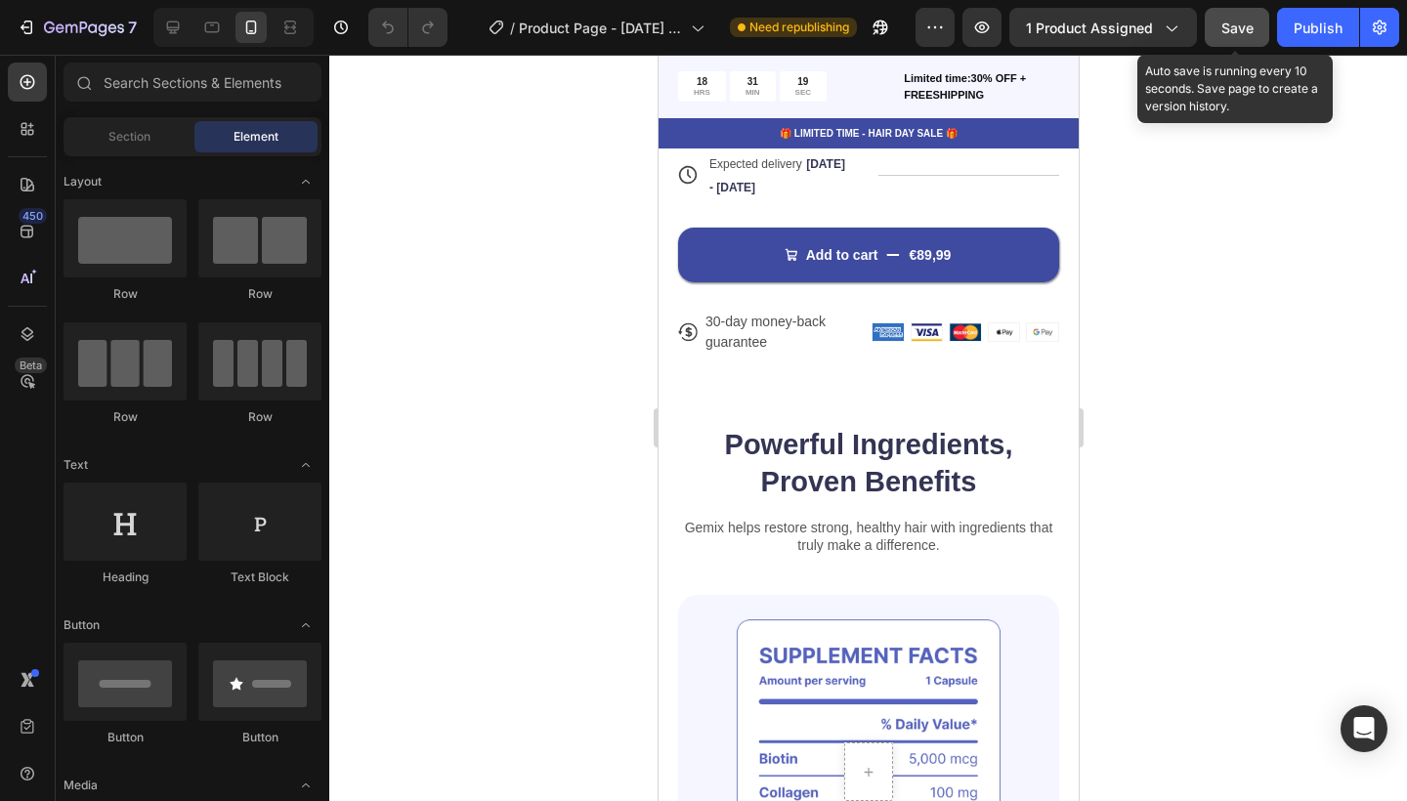
click at [1230, 14] on button "Save" at bounding box center [1237, 27] width 64 height 39
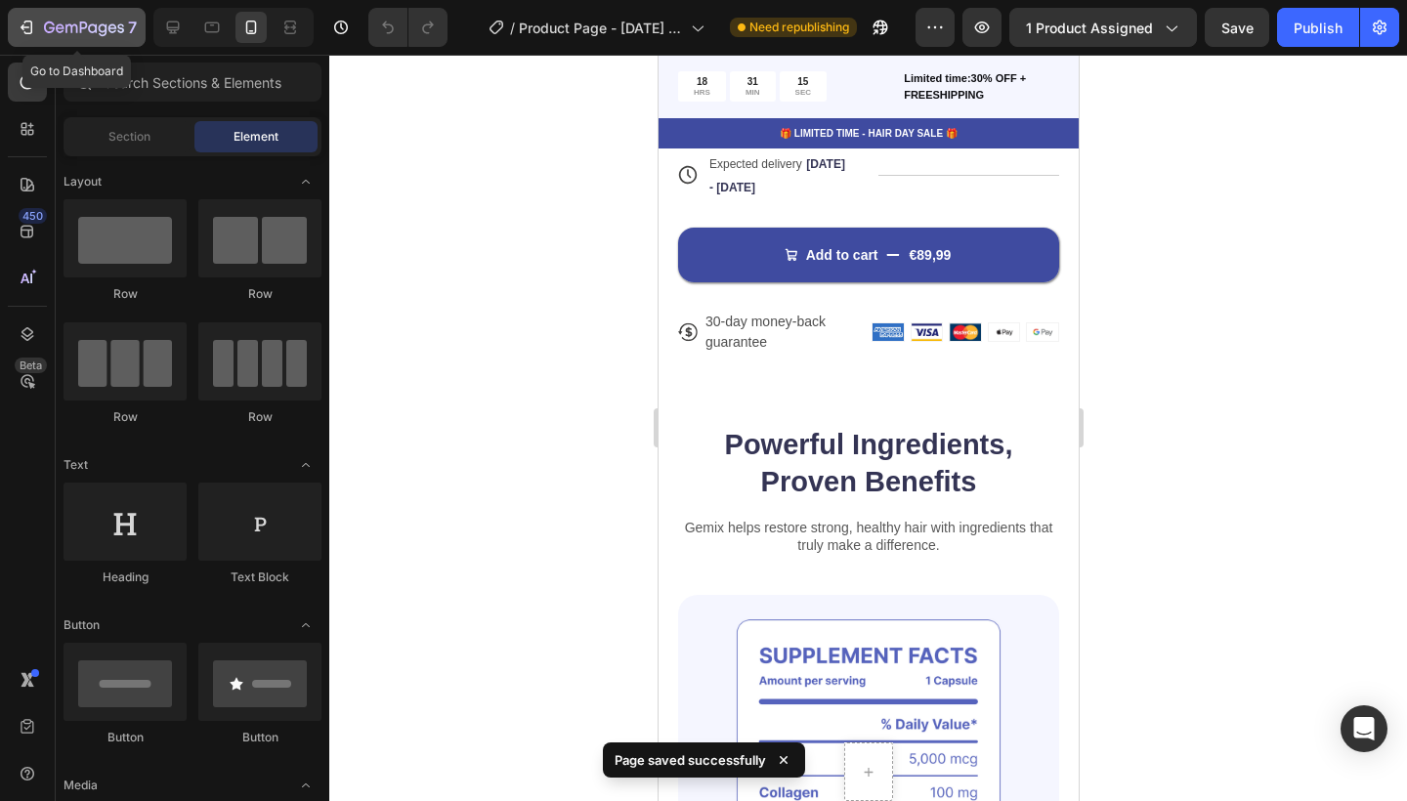
click at [37, 21] on div "7" at bounding box center [77, 27] width 120 height 23
